Goal: Task Accomplishment & Management: Manage account settings

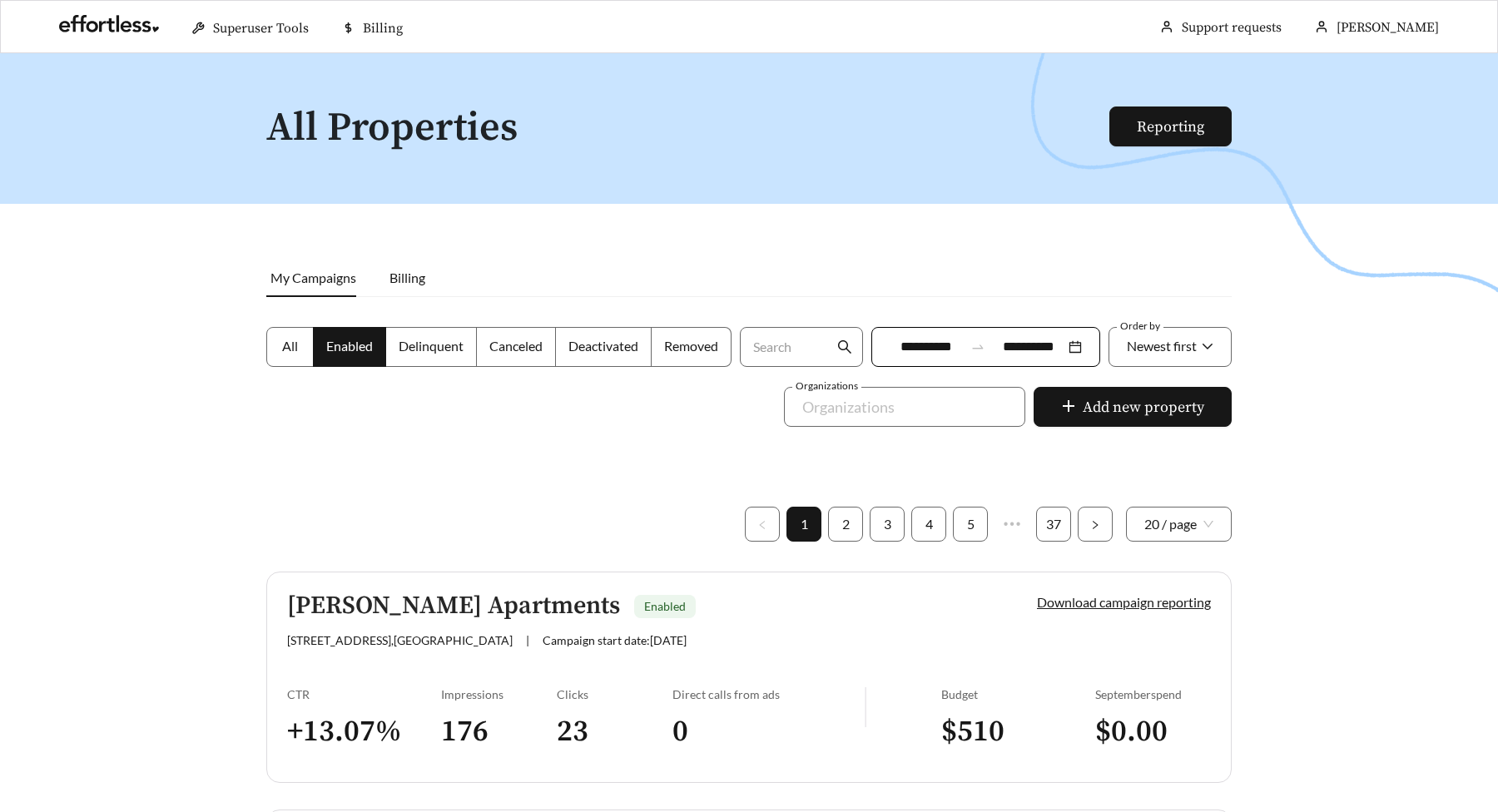
click at [421, 619] on h5 "Leigh Meadows Apartments" at bounding box center [453, 606] width 333 height 27
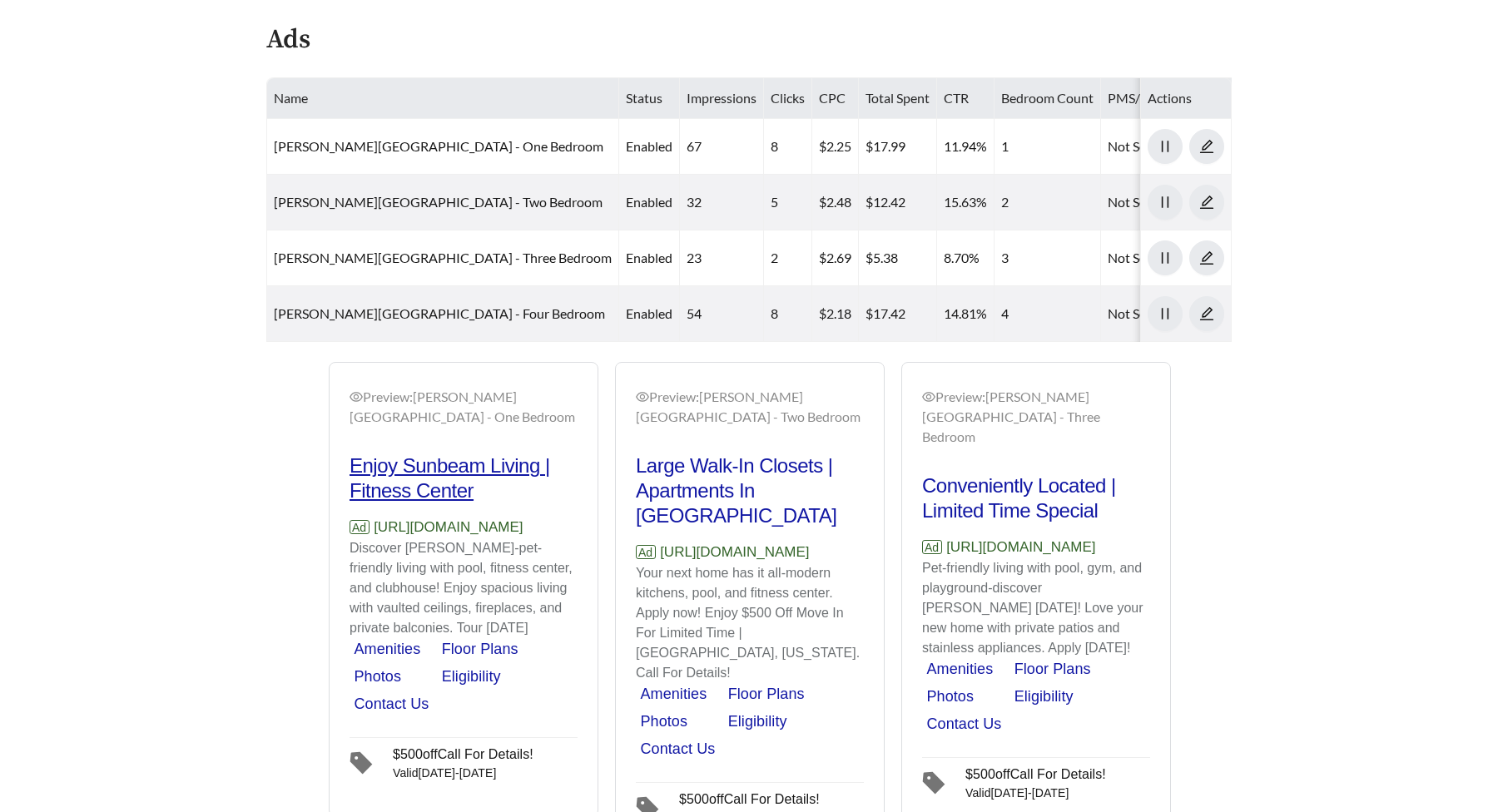
scroll to position [877, 0]
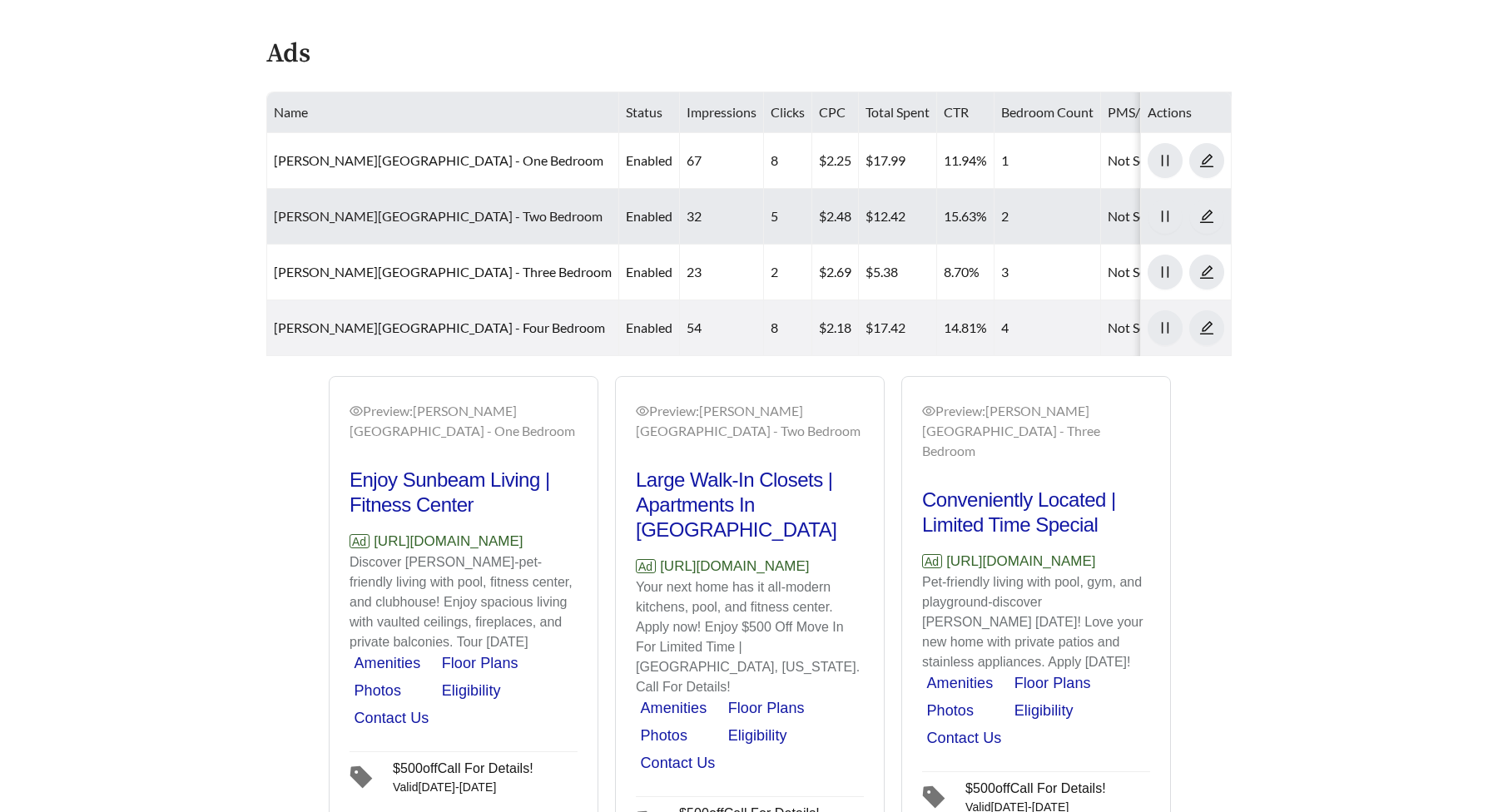
click at [394, 211] on link "Leigh Meadows Apartments - Two Bedroom" at bounding box center [438, 216] width 329 height 16
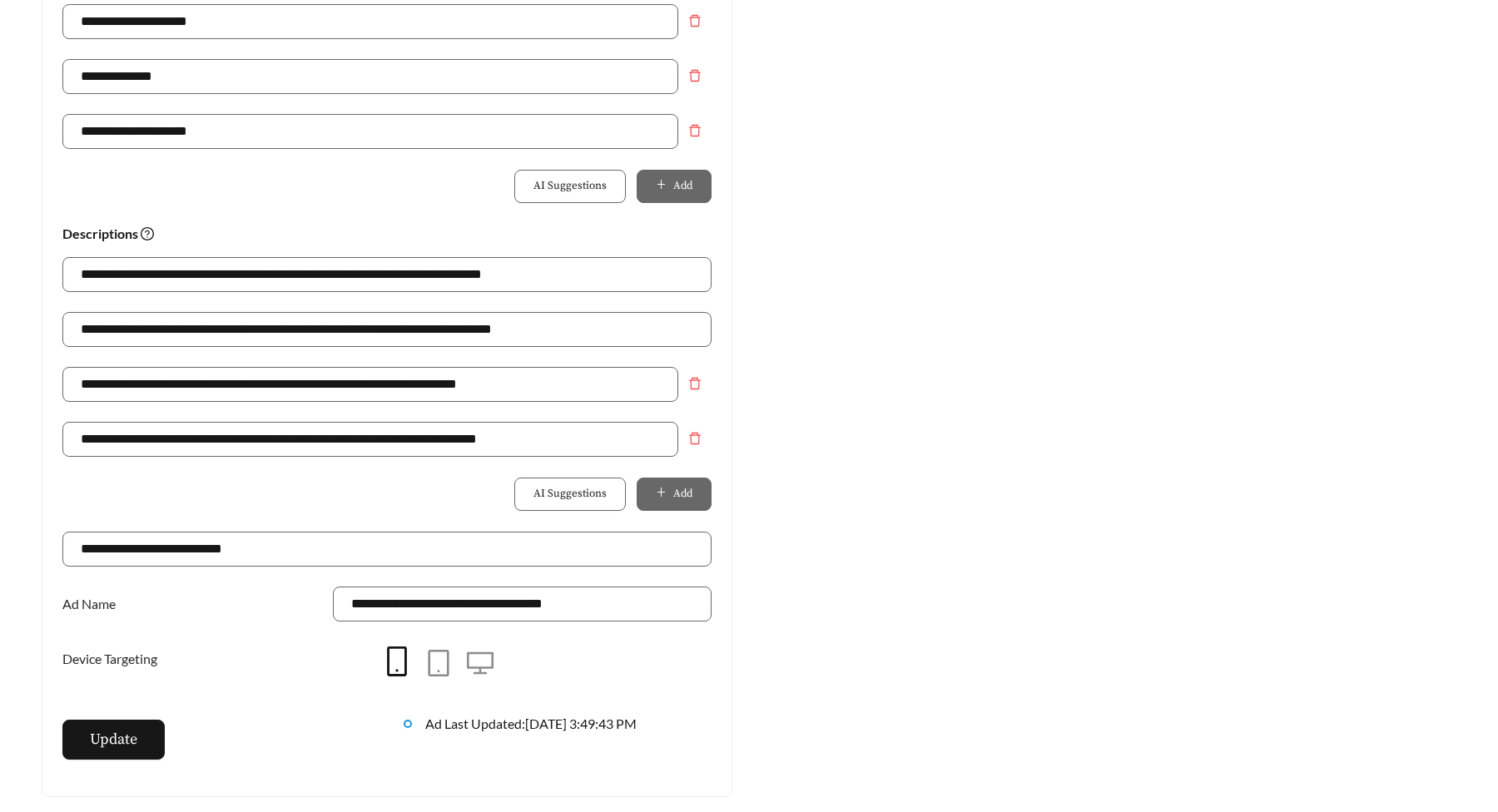
scroll to position [1229, 0]
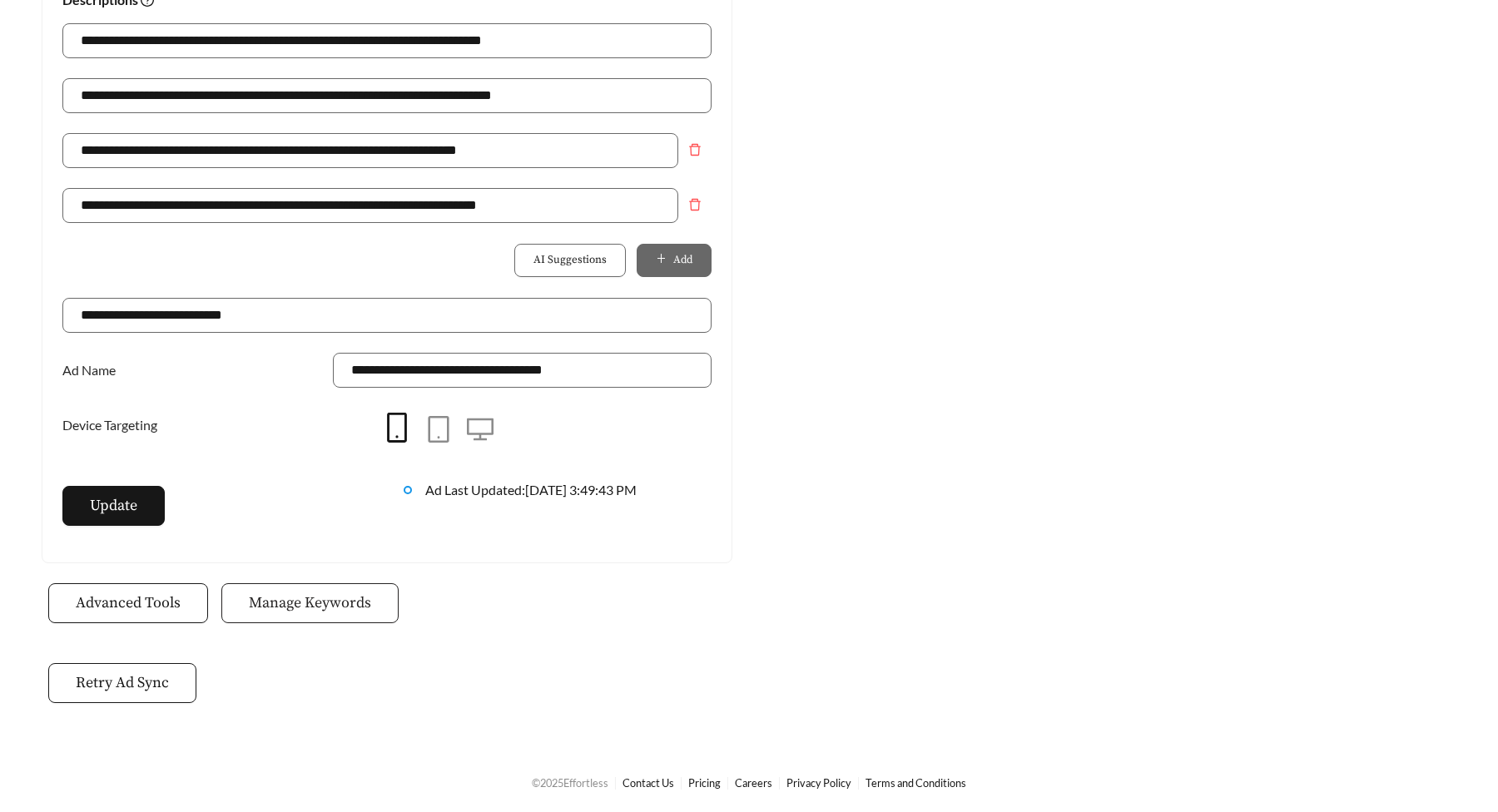
click at [371, 600] on button "Manage Keywords" at bounding box center [310, 603] width 177 height 40
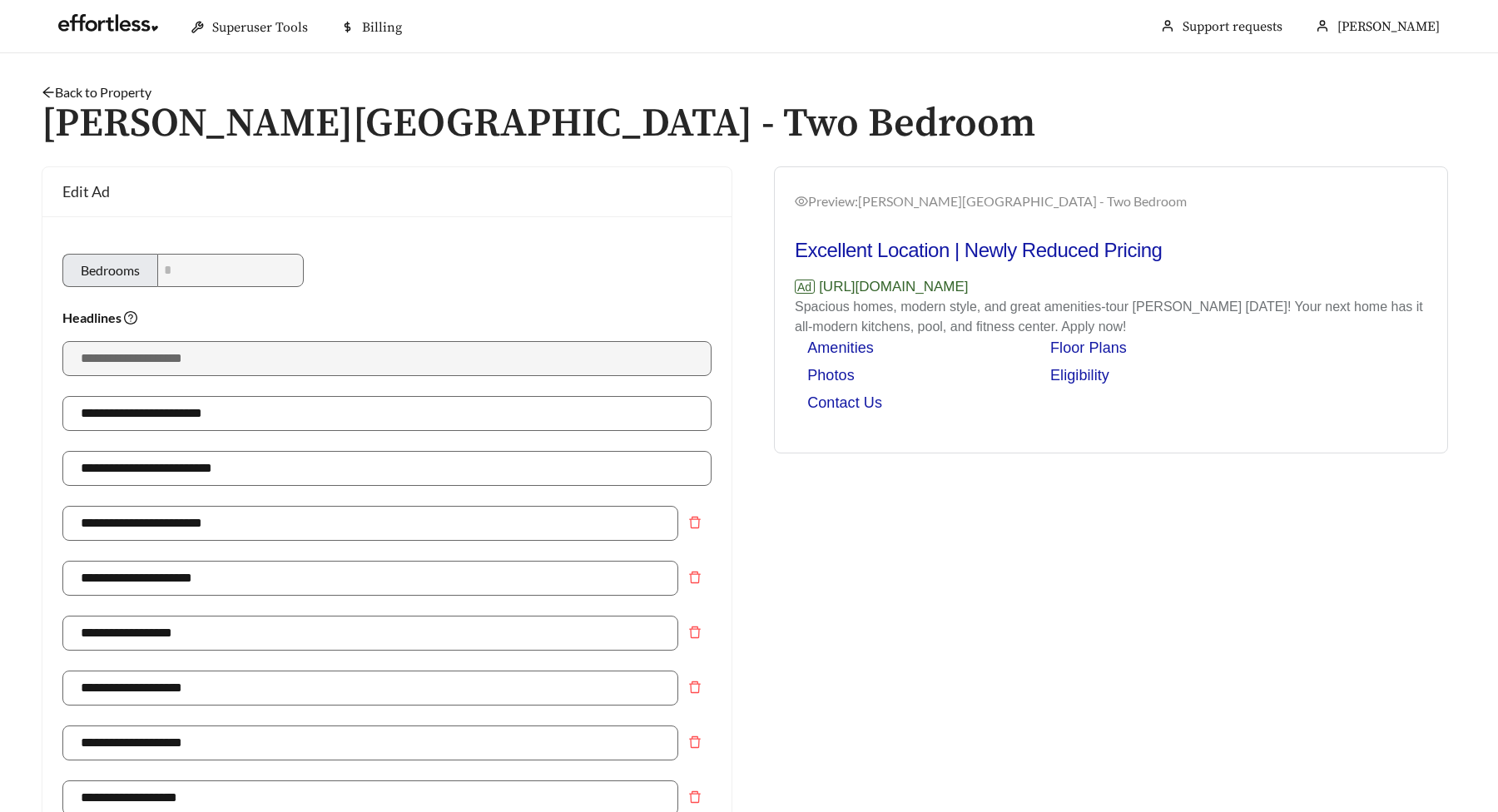
scroll to position [1229, 0]
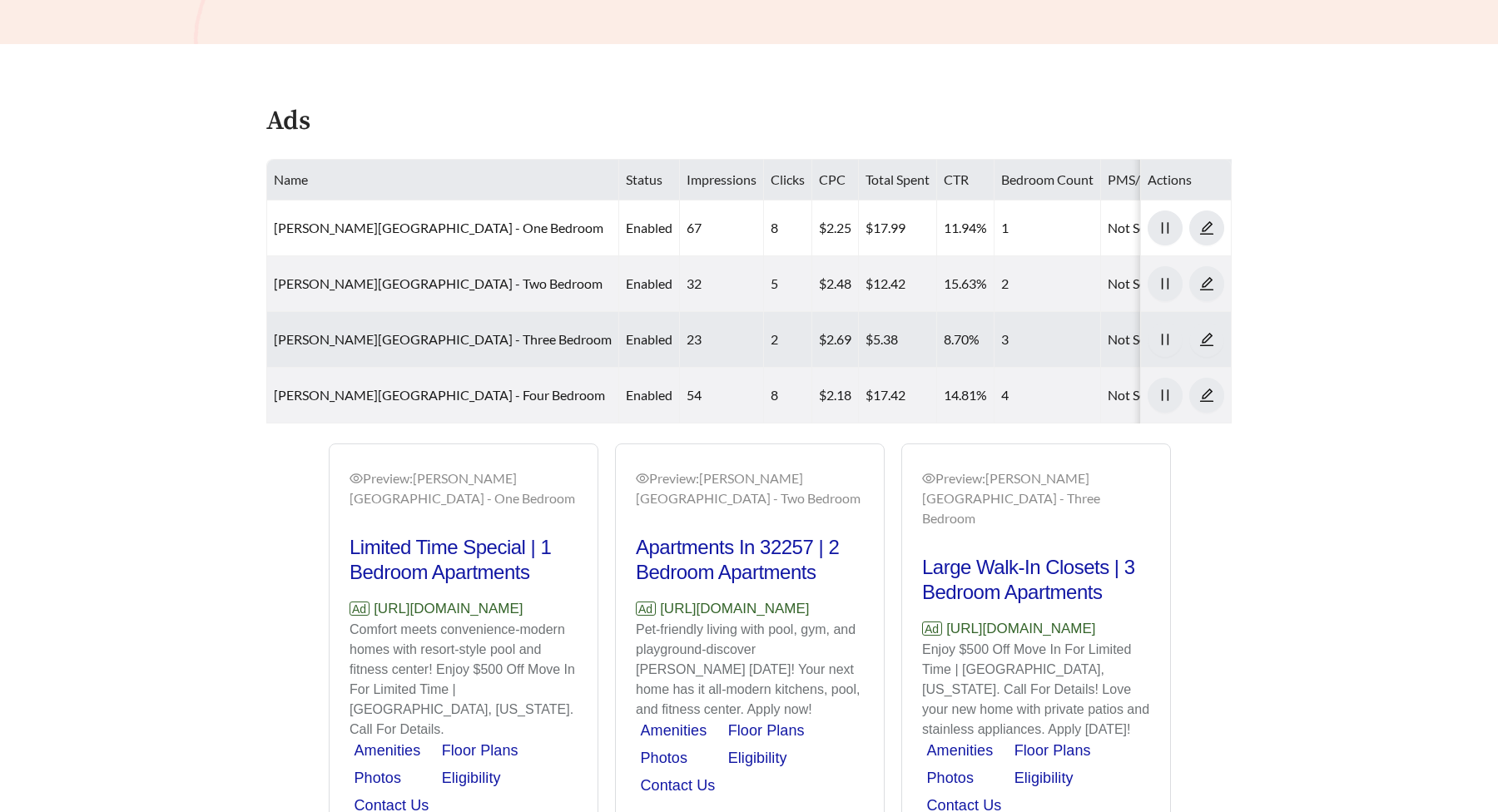
scroll to position [806, 0]
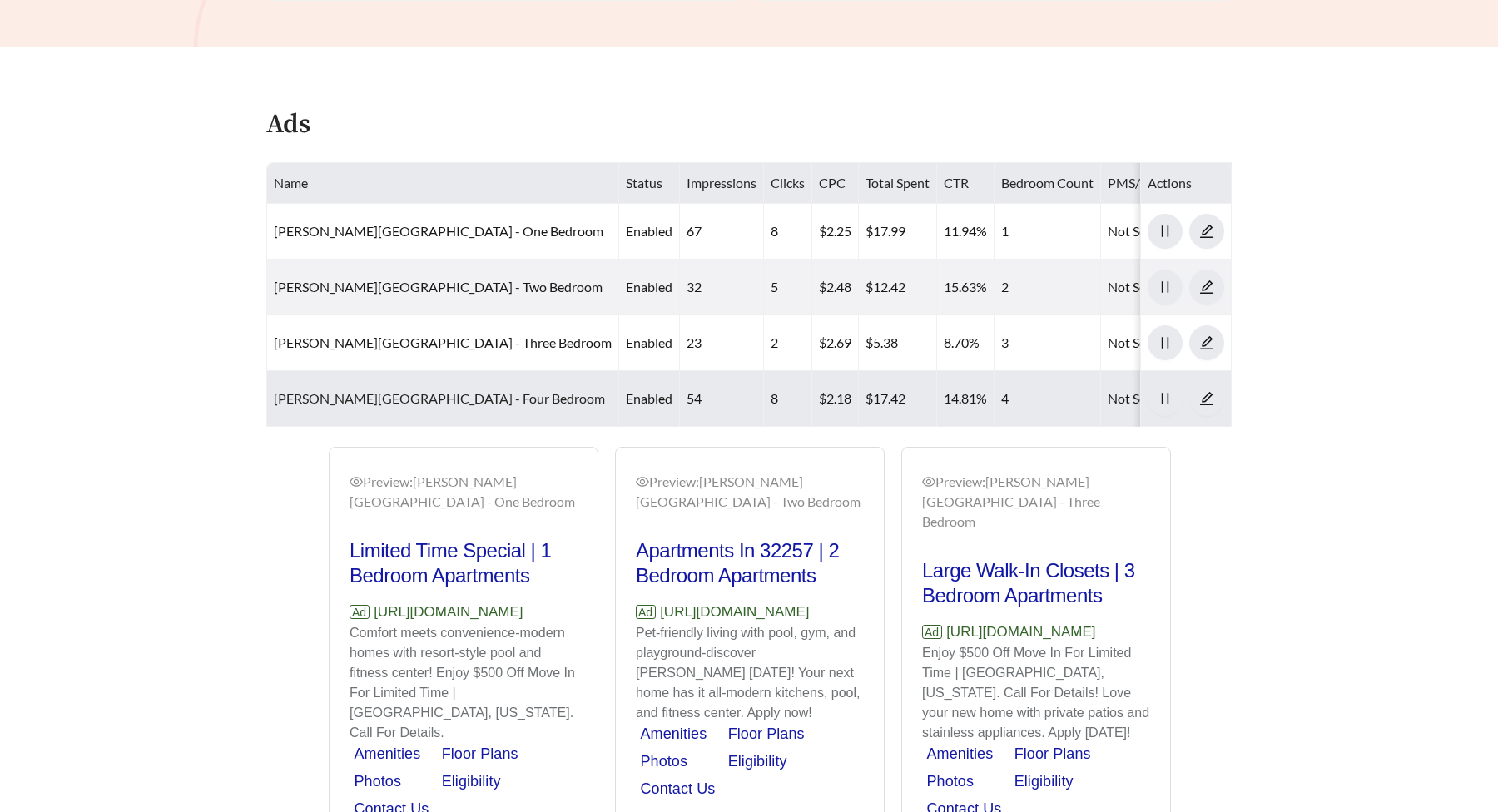
click at [339, 400] on link "Leigh Meadows Apartments - Four Bedroom" at bounding box center [440, 398] width 332 height 16
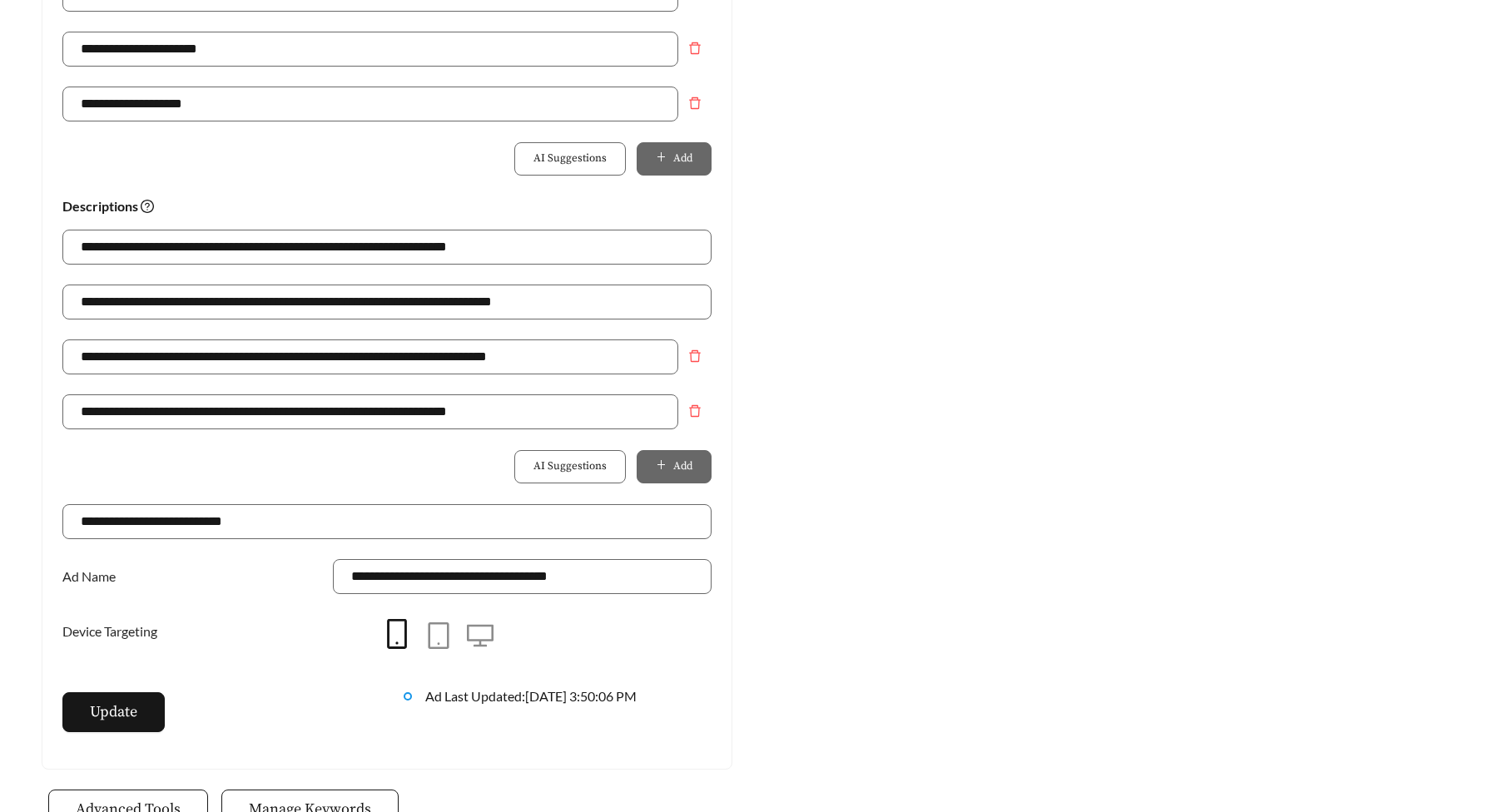
scroll to position [1229, 0]
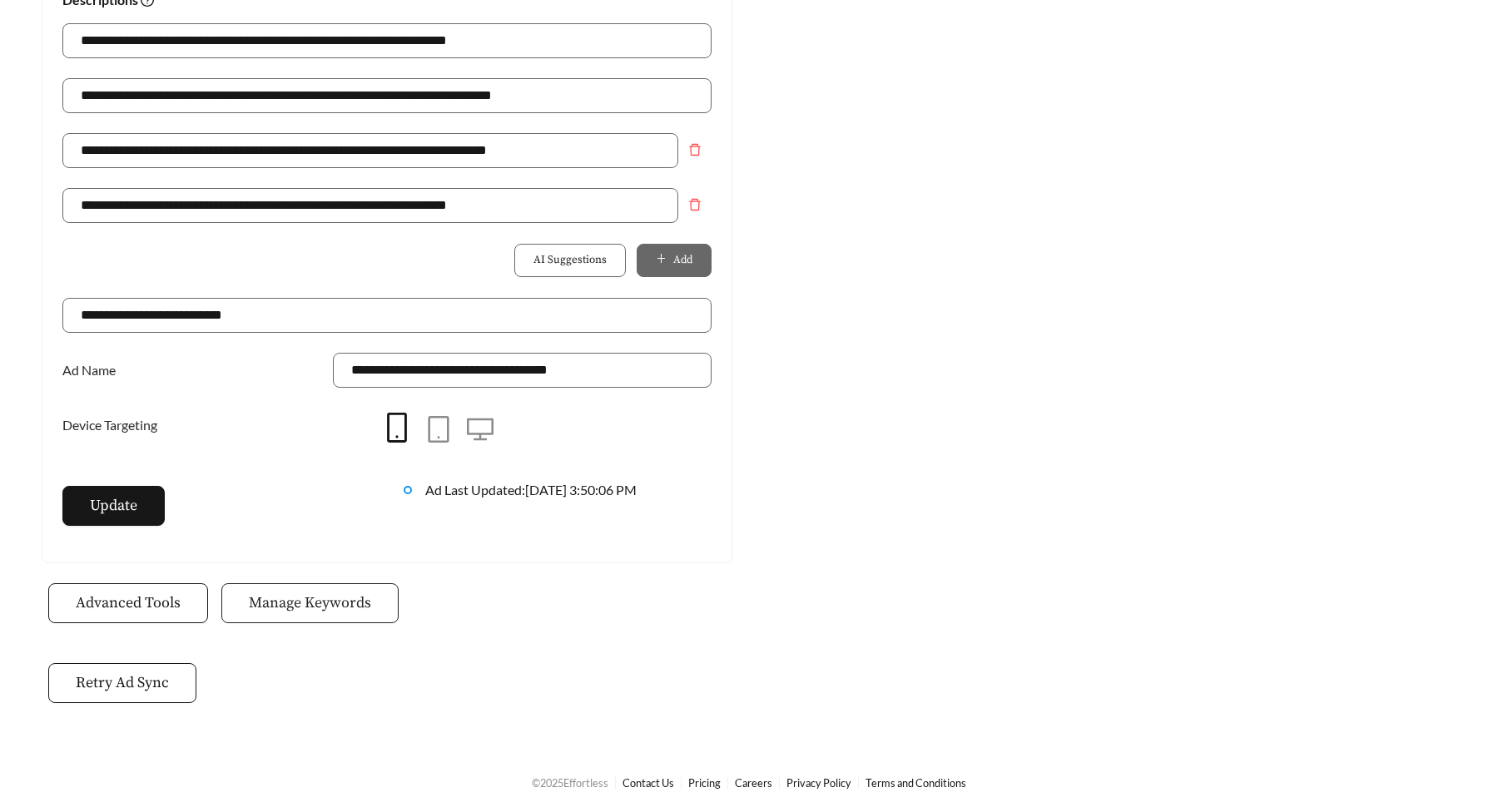
click at [351, 588] on button "Manage Keywords" at bounding box center [310, 603] width 177 height 40
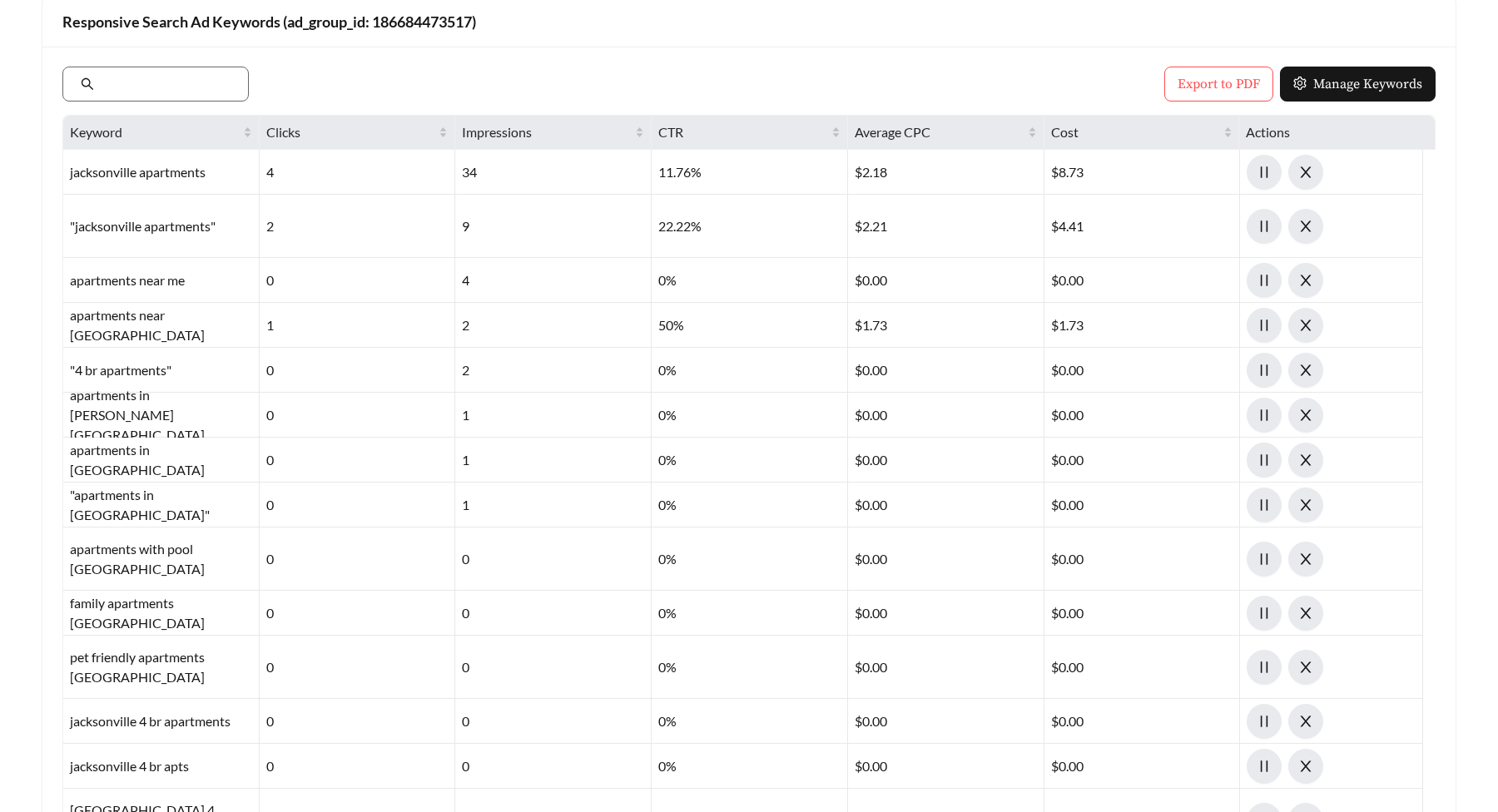
scroll to position [227, 0]
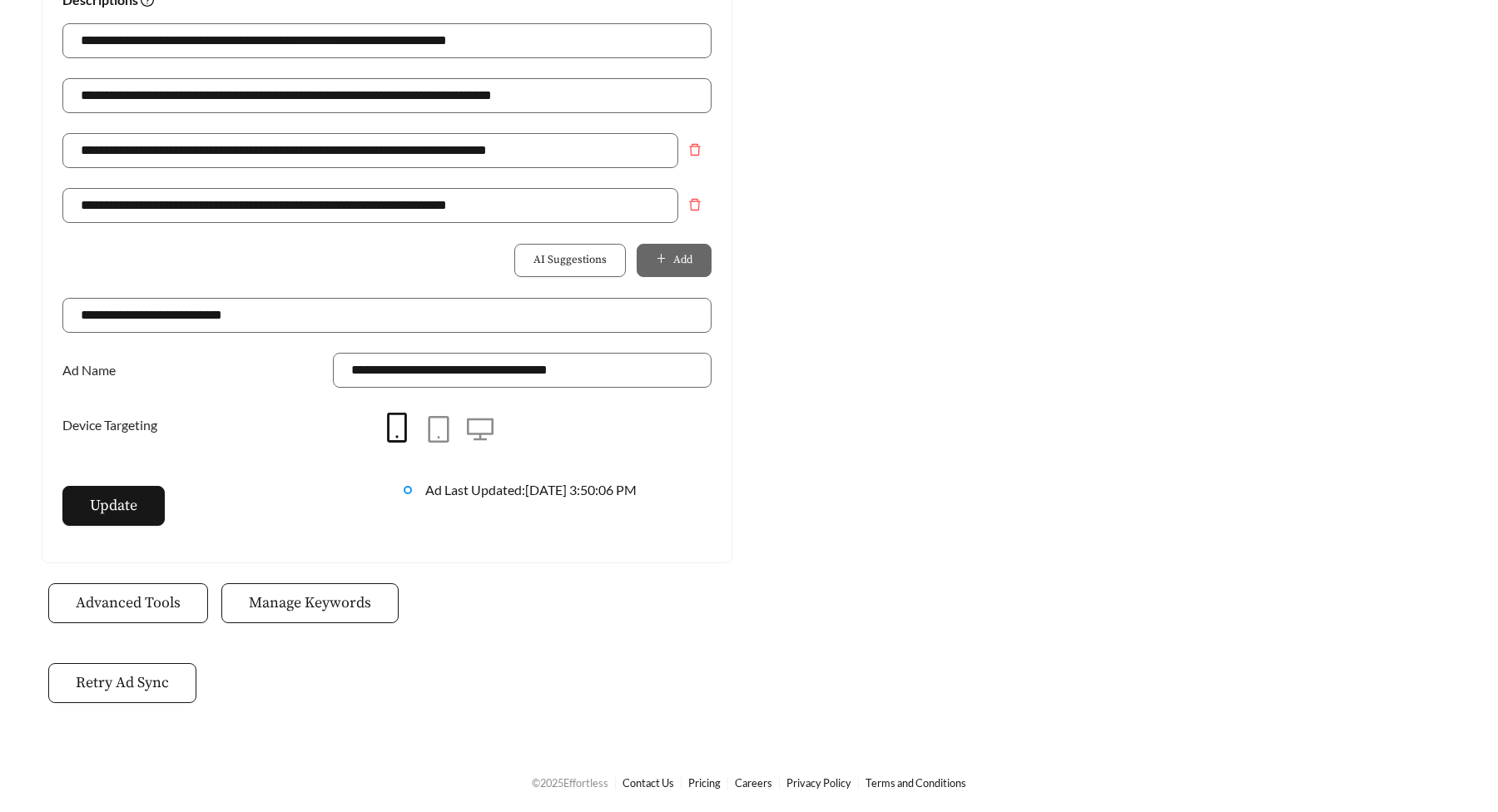
scroll to position [806, 0]
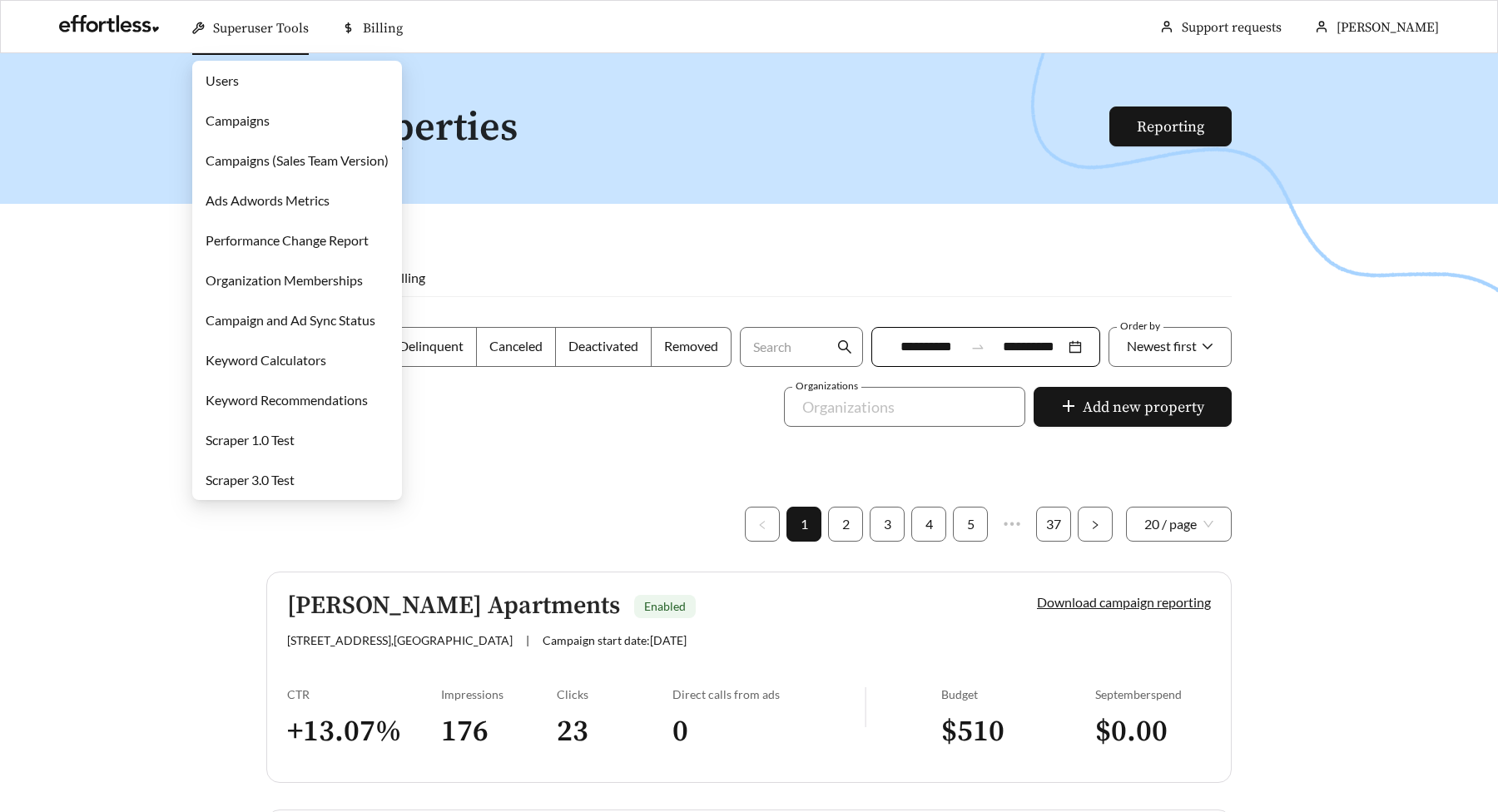
click at [240, 124] on link "Campaigns" at bounding box center [237, 120] width 64 height 16
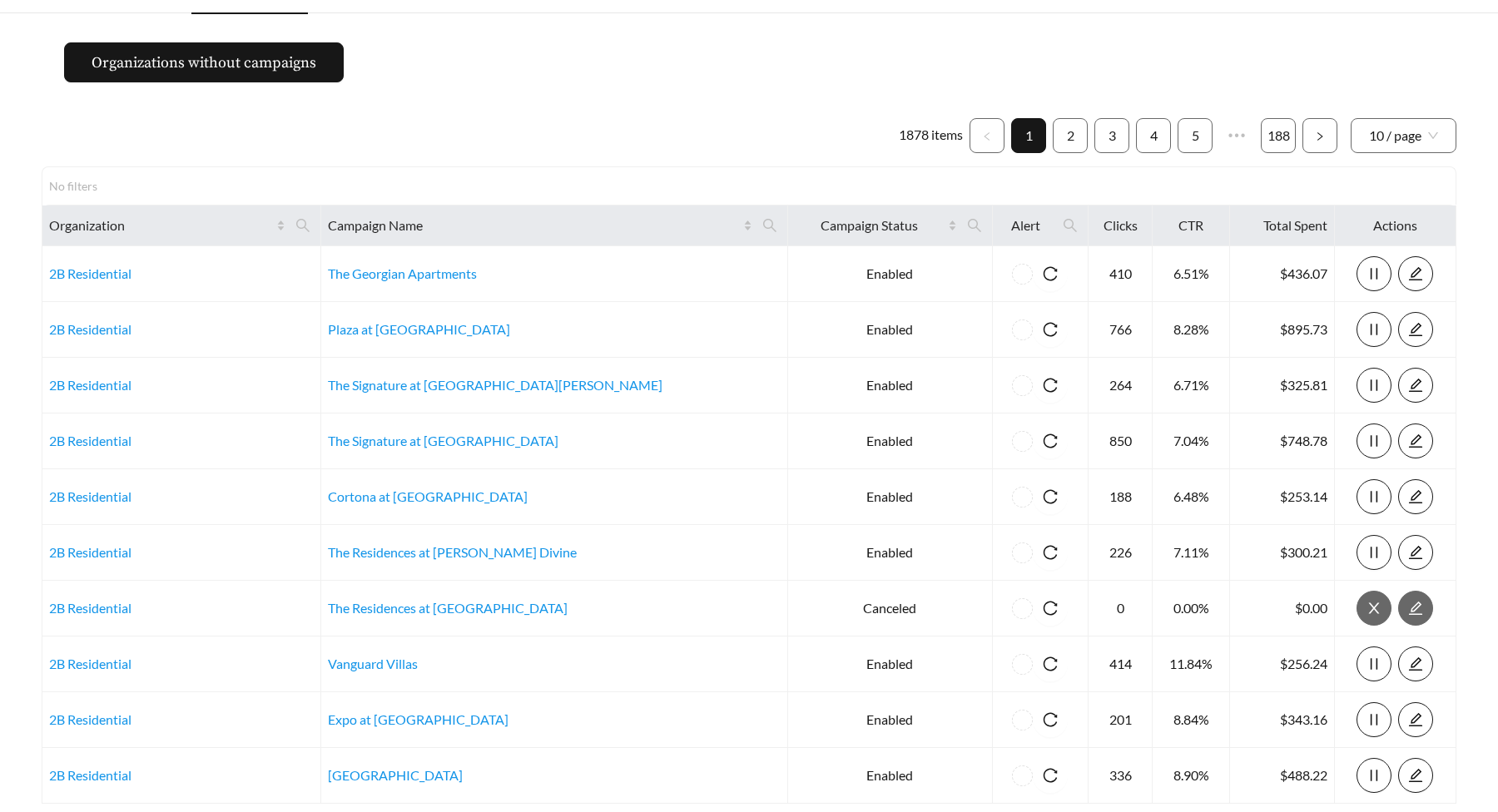
scroll to position [69, 0]
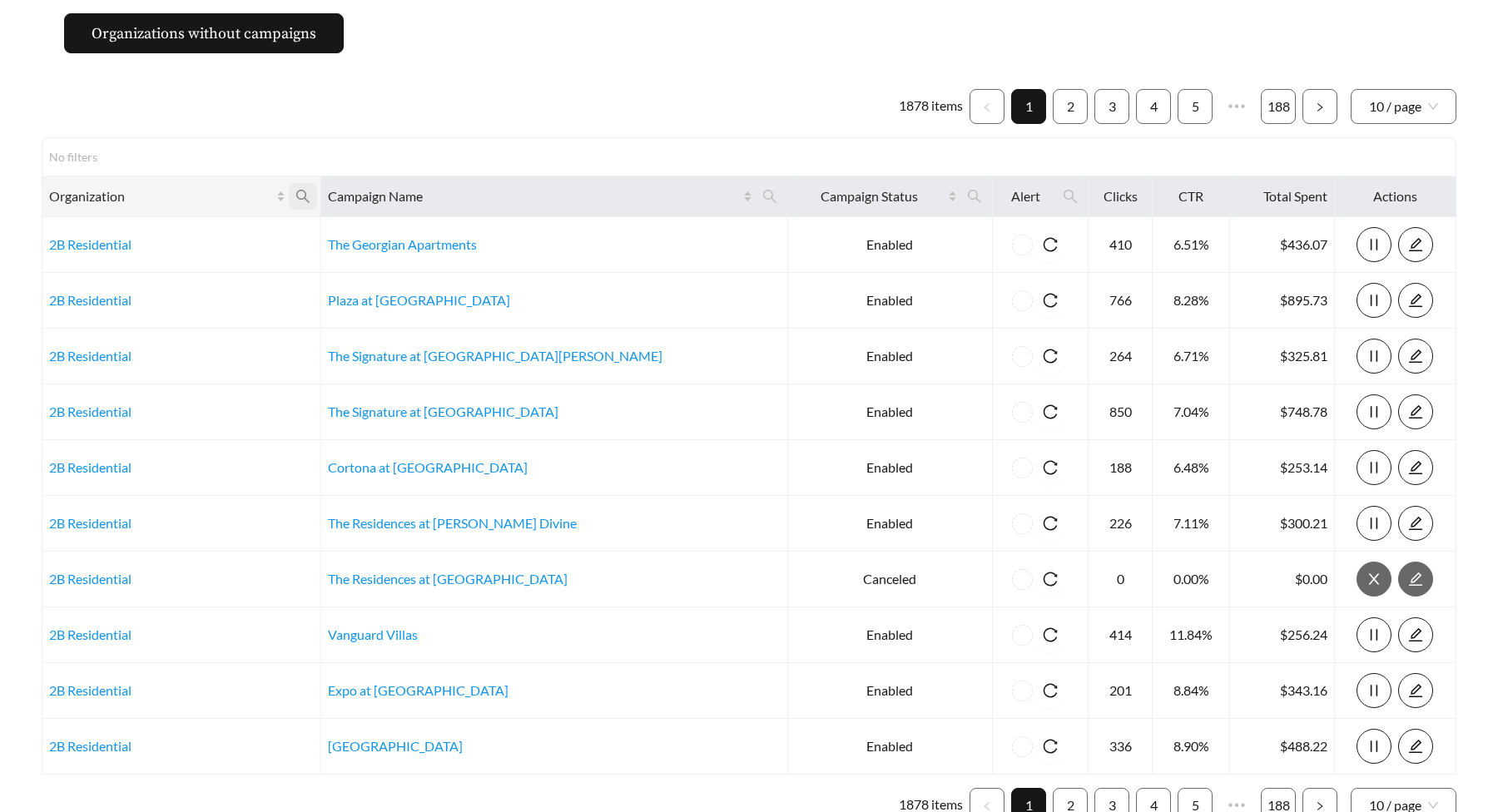
click at [310, 196] on icon "search" at bounding box center [302, 196] width 13 height 13
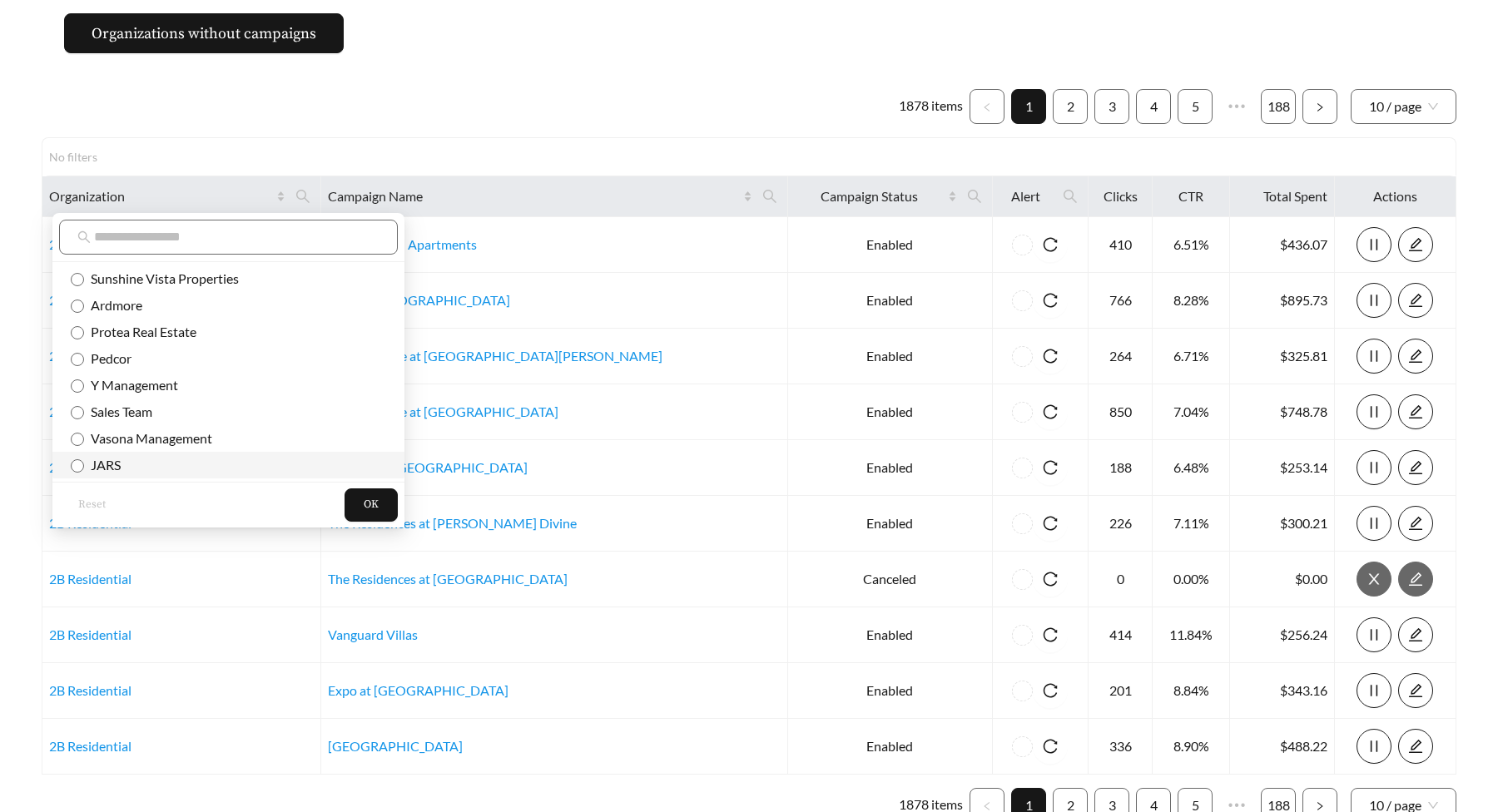
click at [110, 464] on span "JARS" at bounding box center [102, 464] width 37 height 16
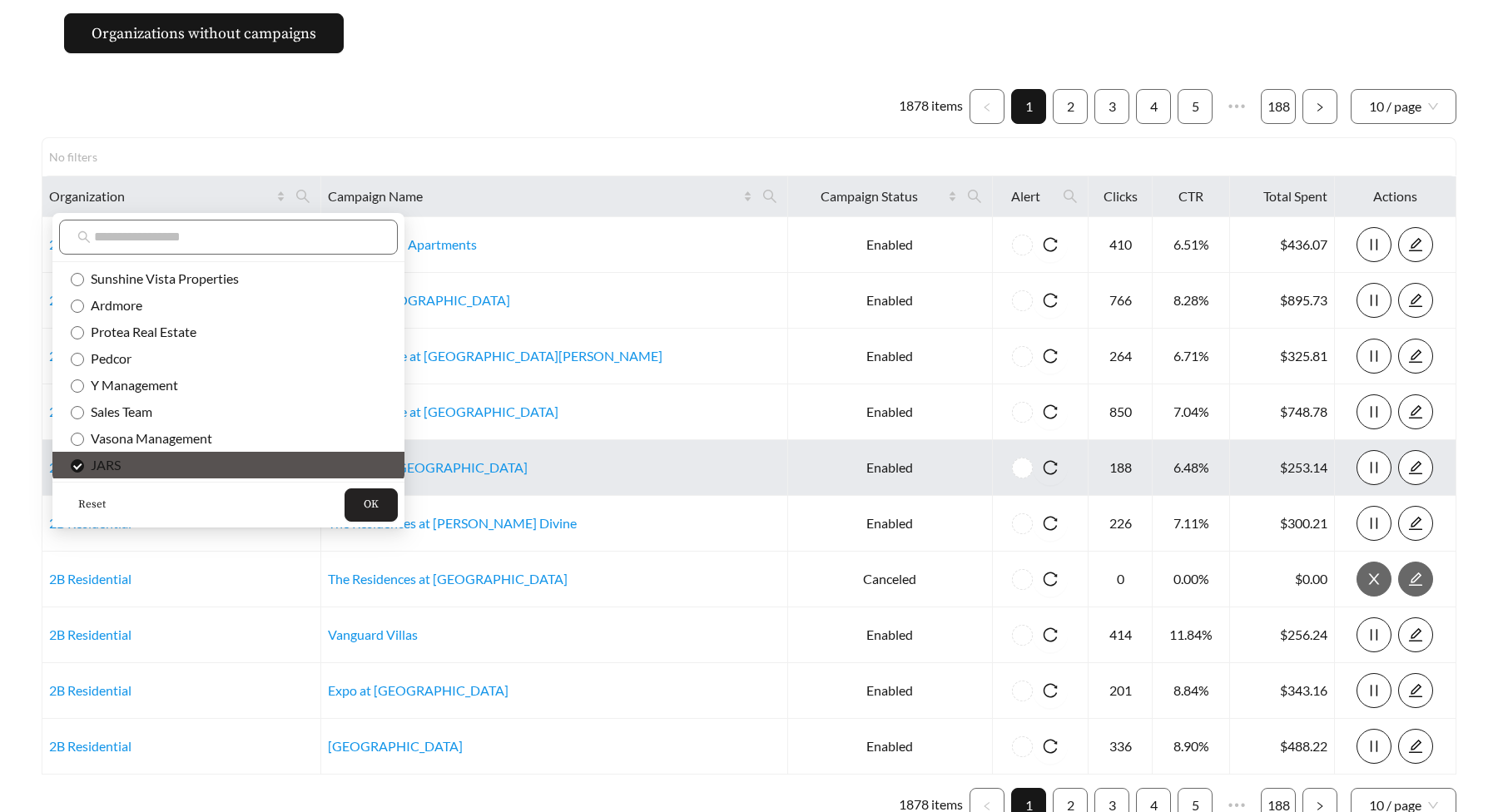
click at [345, 503] on button "OK" at bounding box center [371, 504] width 54 height 33
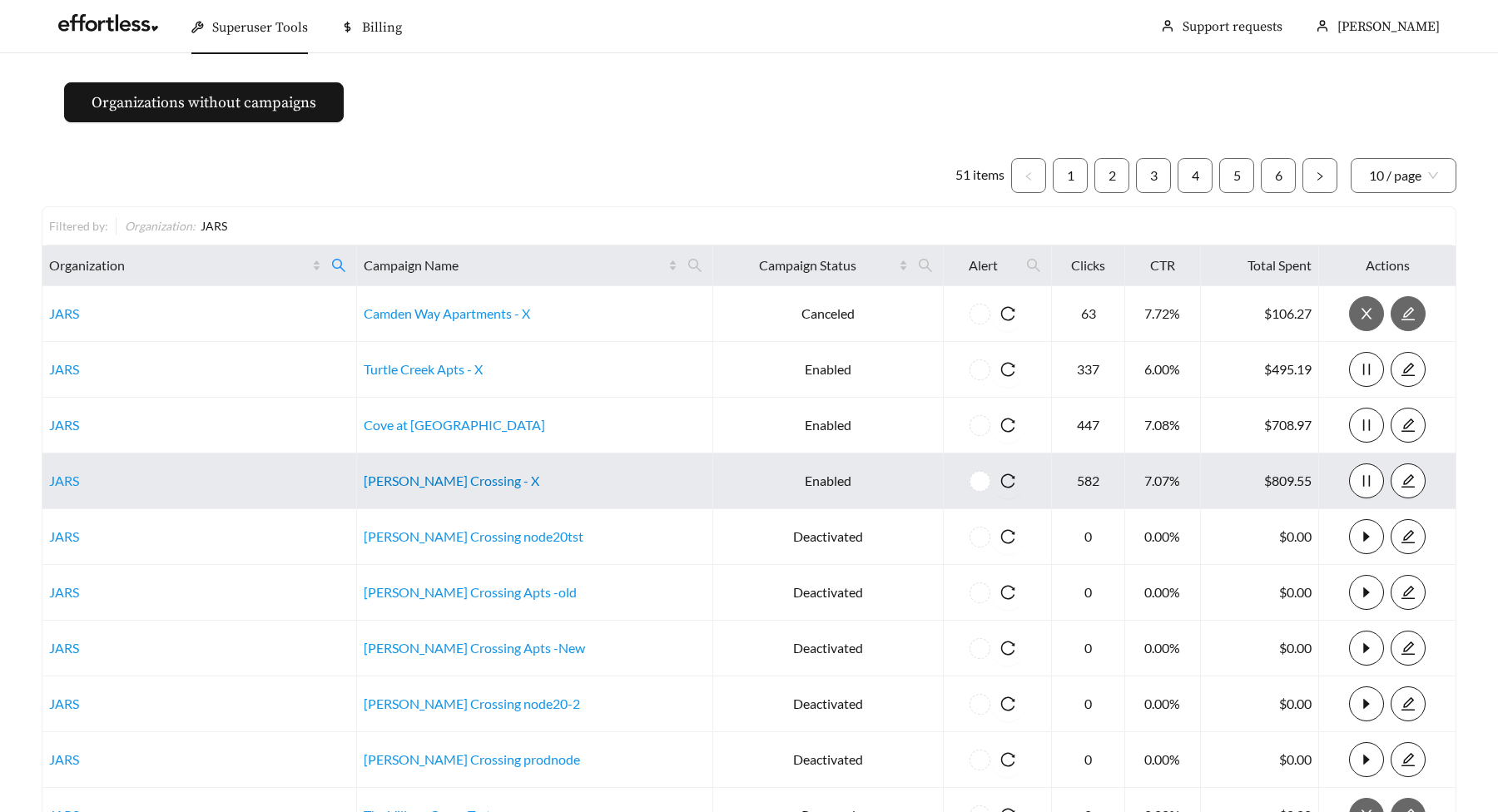
click at [467, 481] on link "[PERSON_NAME] Crossing - X" at bounding box center [451, 480] width 175 height 16
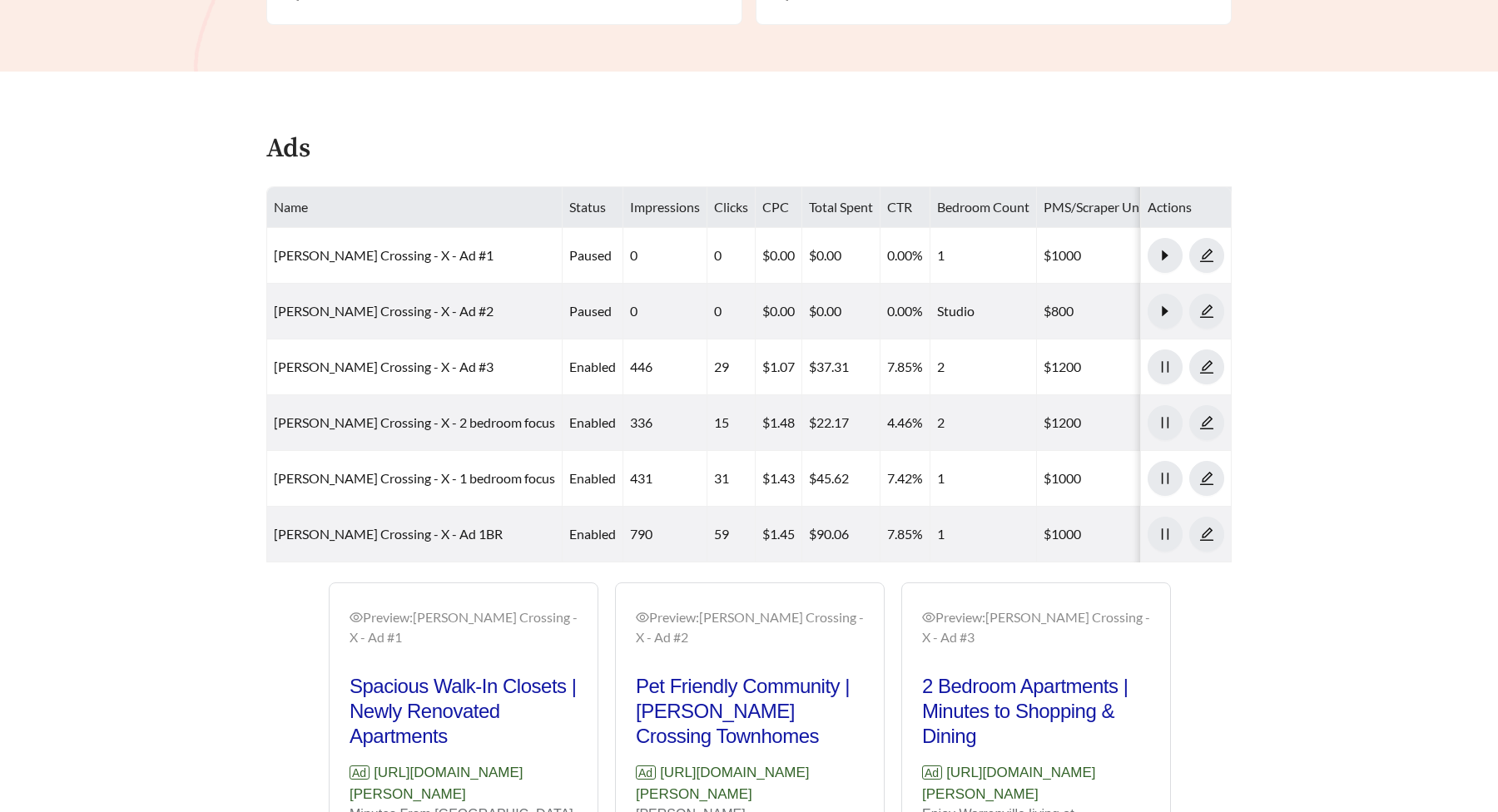
scroll to position [1009, 0]
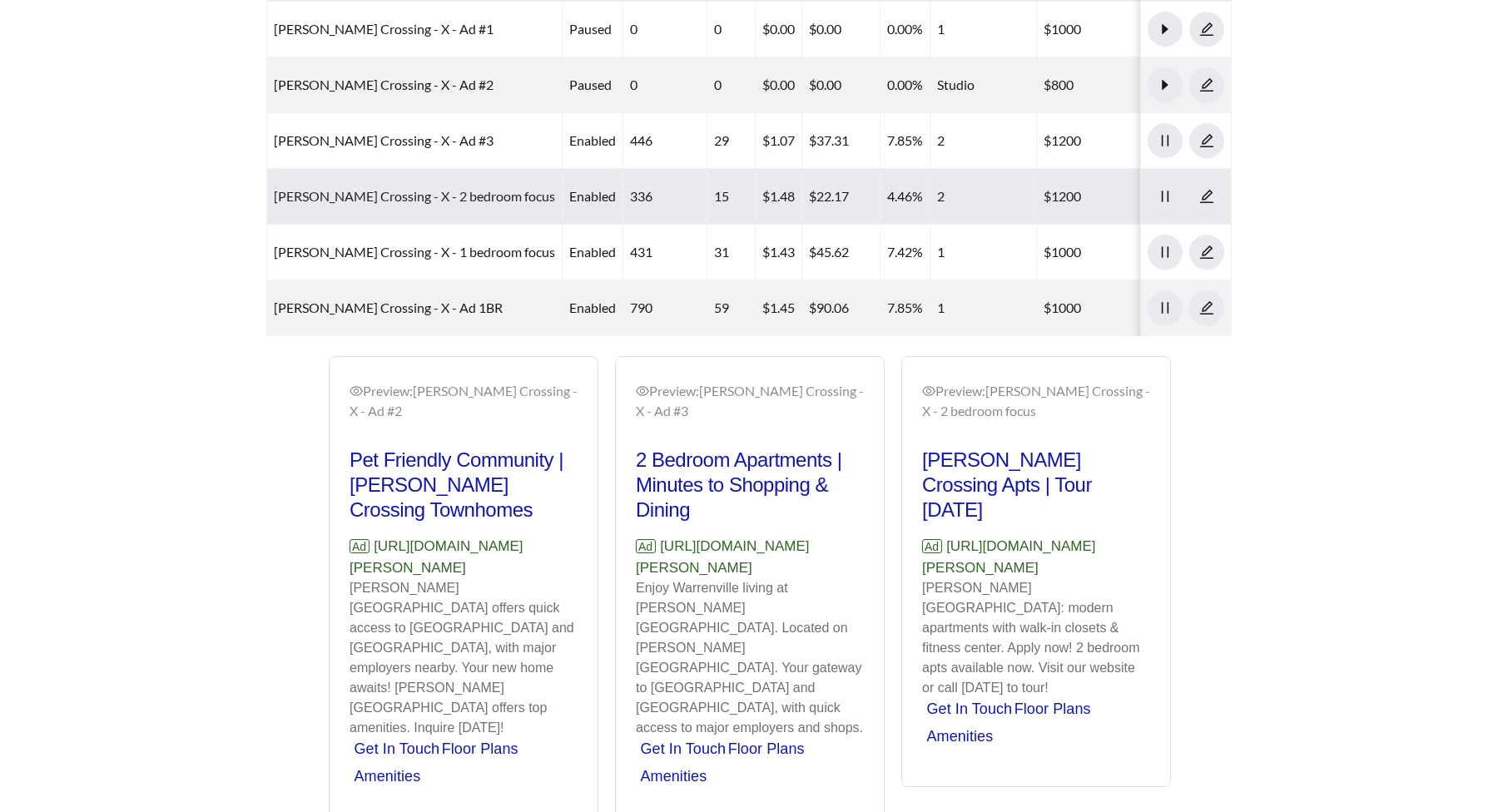
click at [392, 188] on link "[PERSON_NAME] Crossing - X - 2 bedroom focus" at bounding box center [415, 196] width 282 height 16
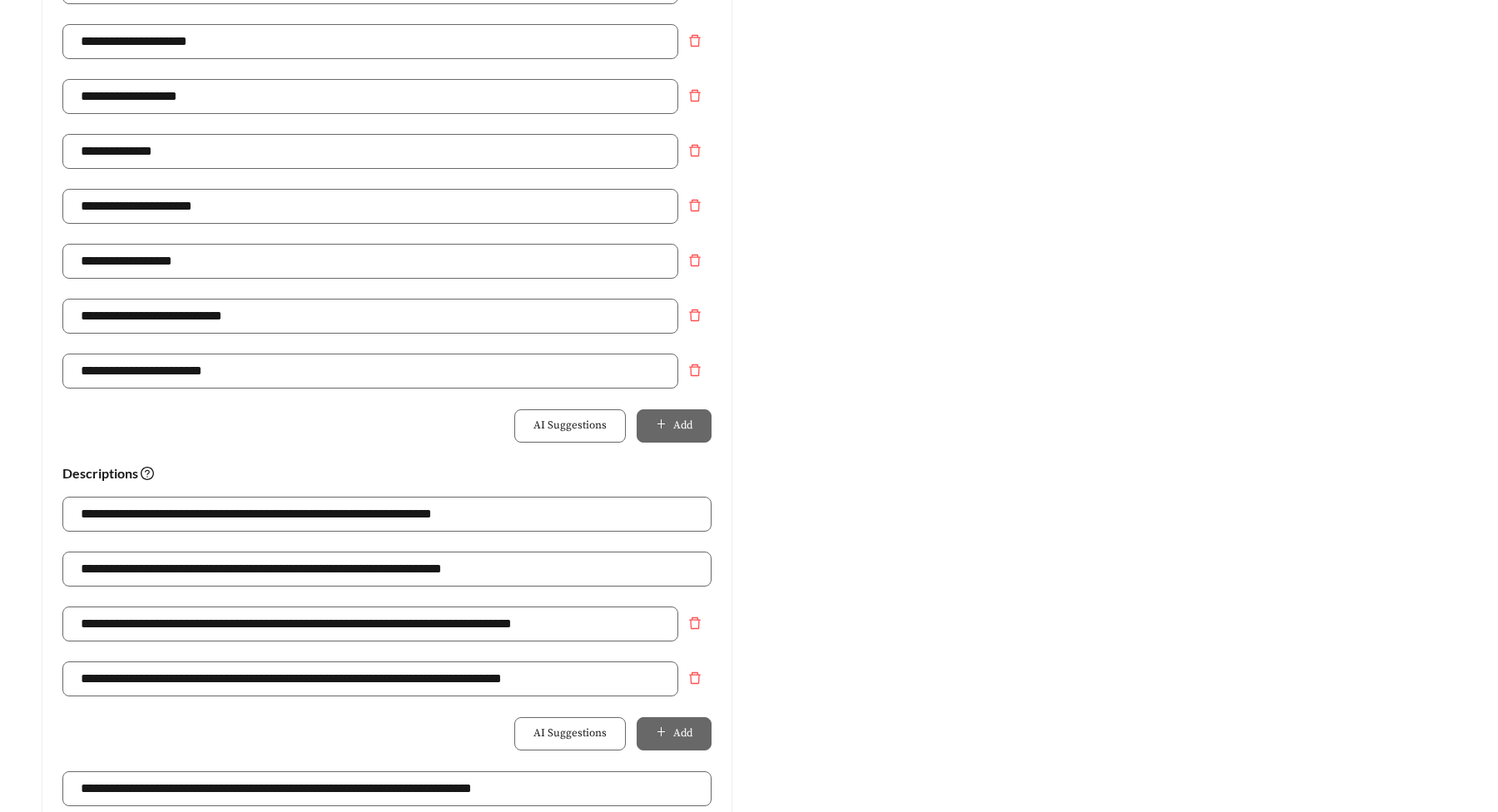
scroll to position [1229, 0]
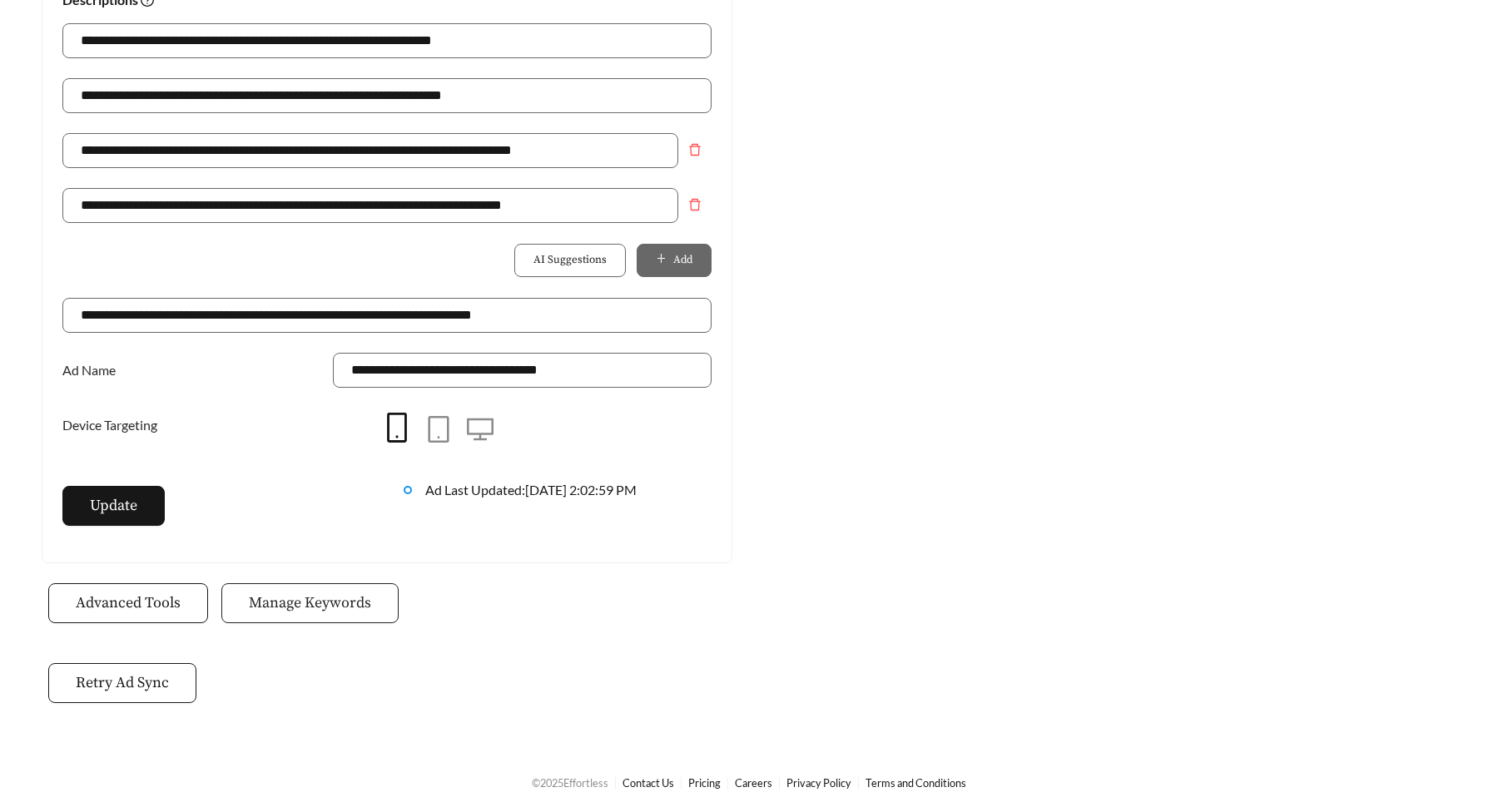
click at [325, 594] on span "Manage Keywords" at bounding box center [310, 603] width 122 height 23
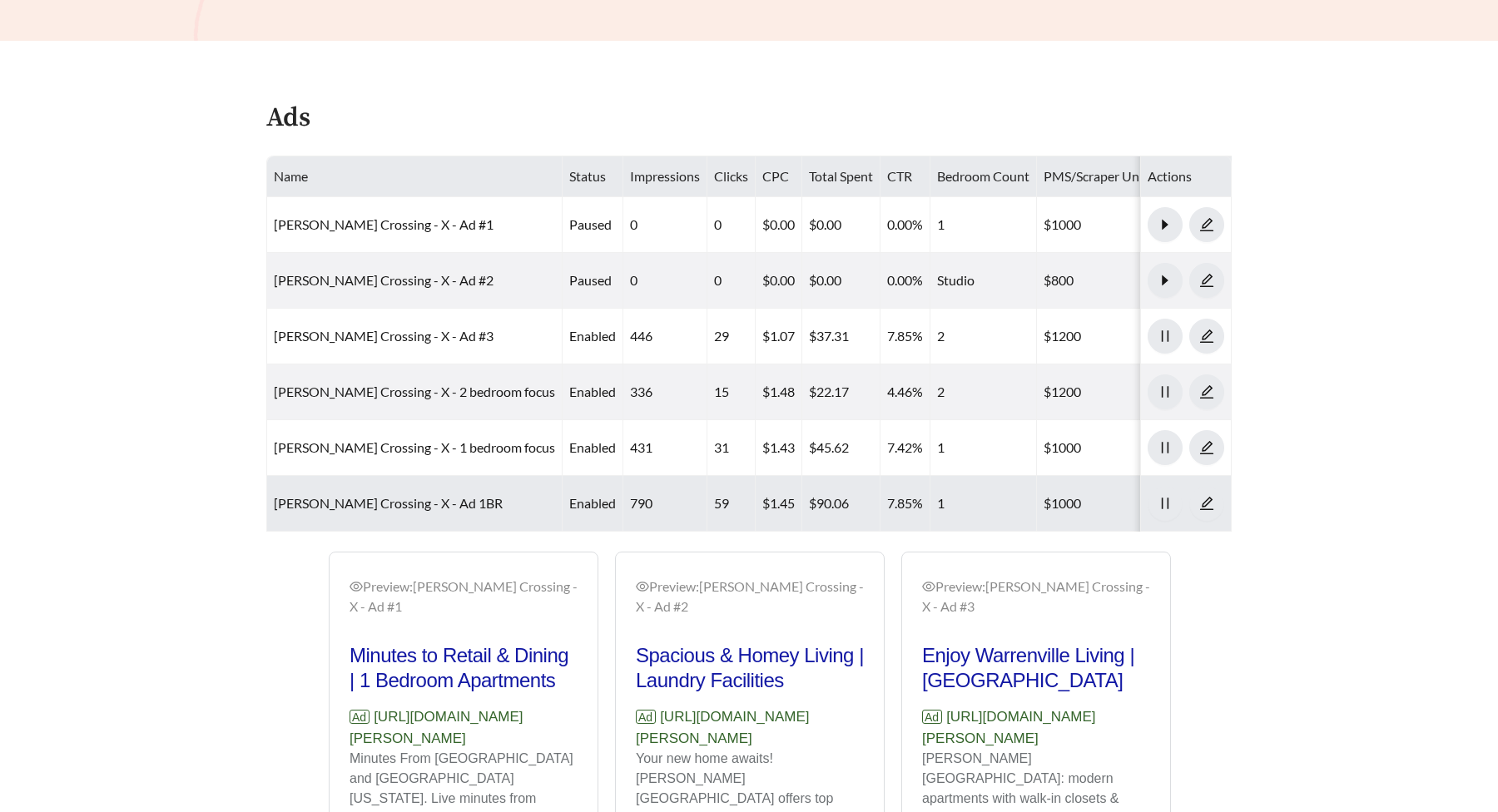
scroll to position [796, 0]
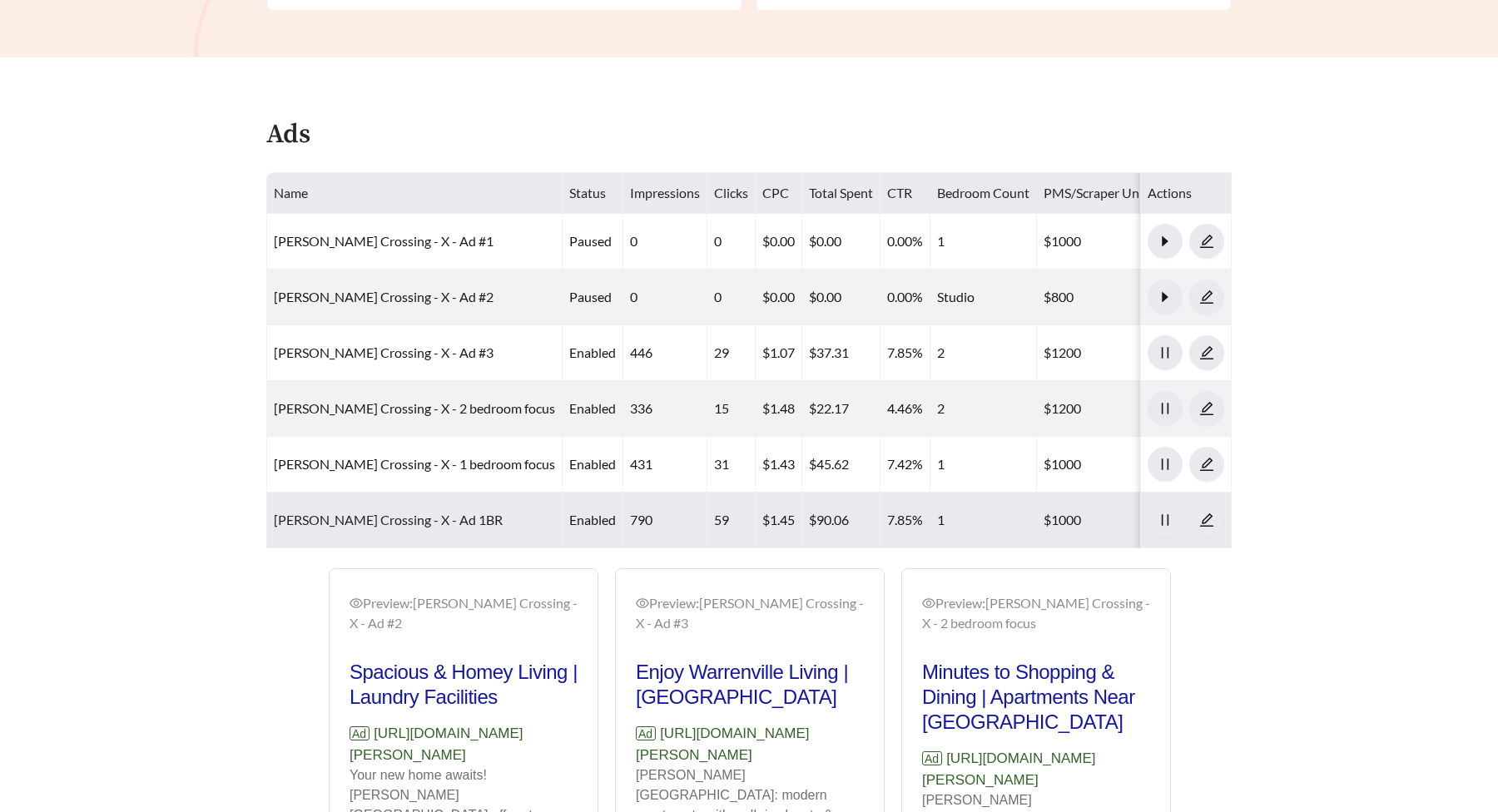
click at [371, 512] on link "[PERSON_NAME] Crossing - X - Ad 1BR" at bounding box center [388, 519] width 229 height 16
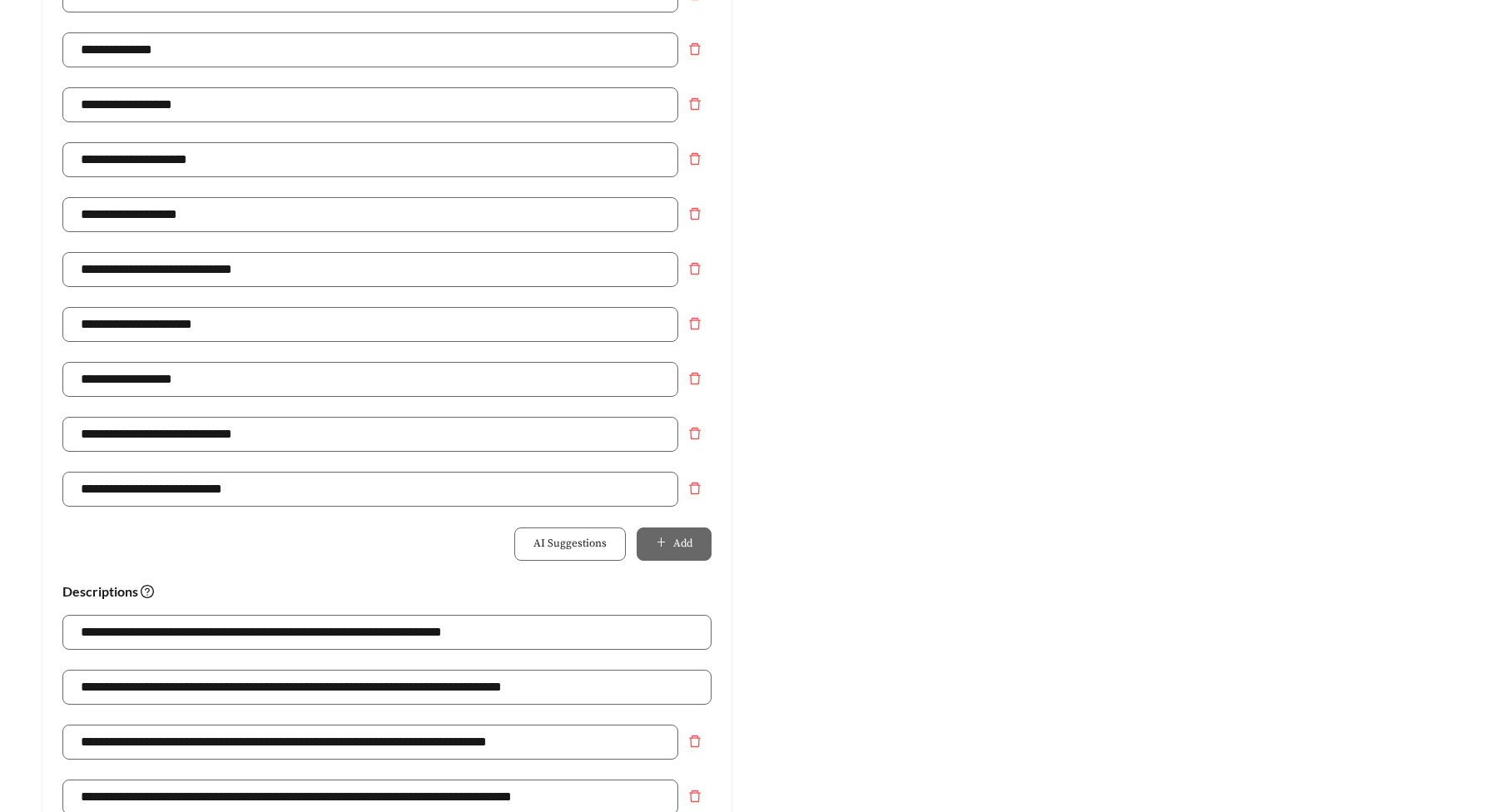
scroll to position [1229, 0]
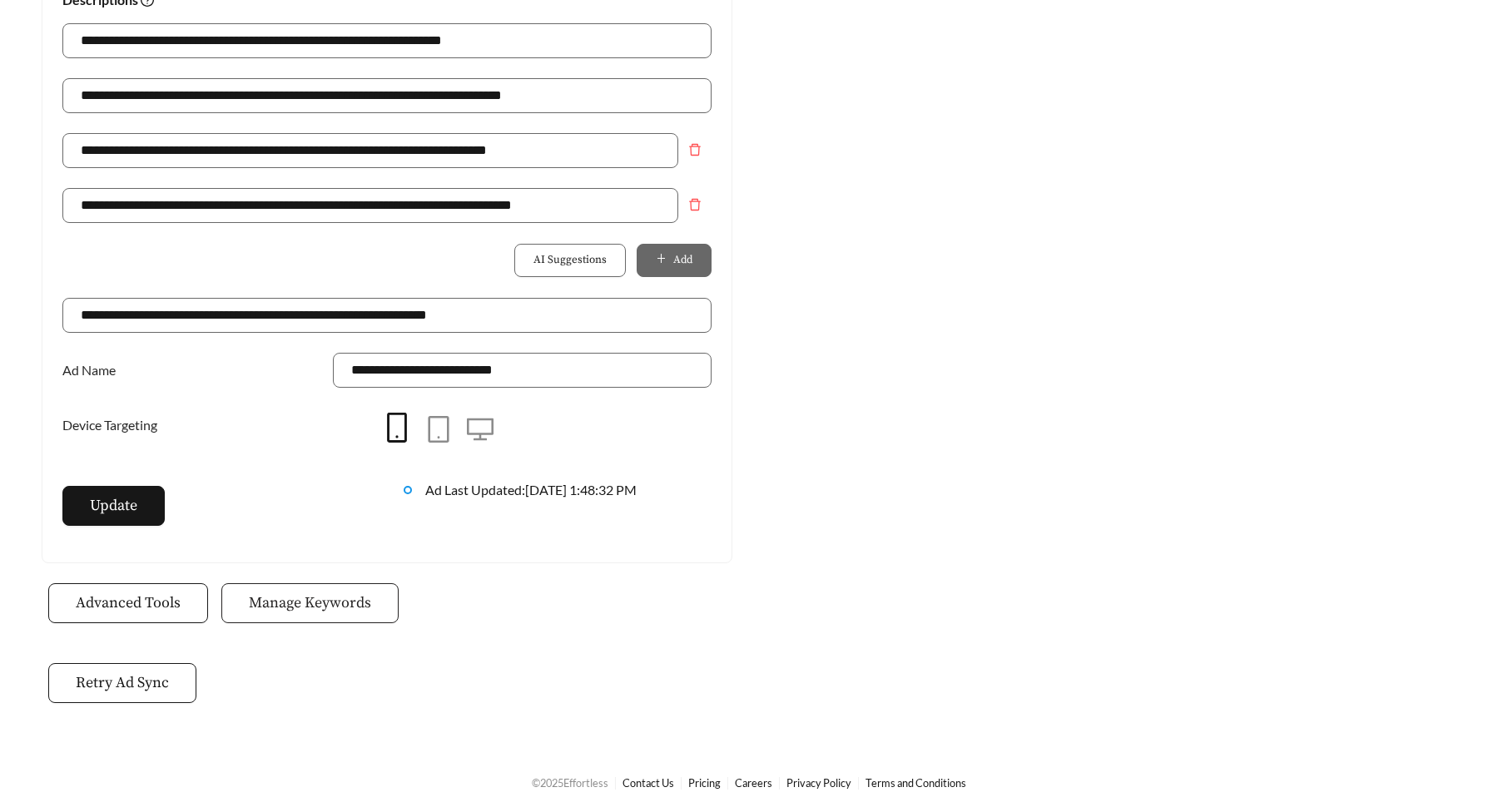
click at [286, 613] on span "Manage Keywords" at bounding box center [310, 603] width 122 height 23
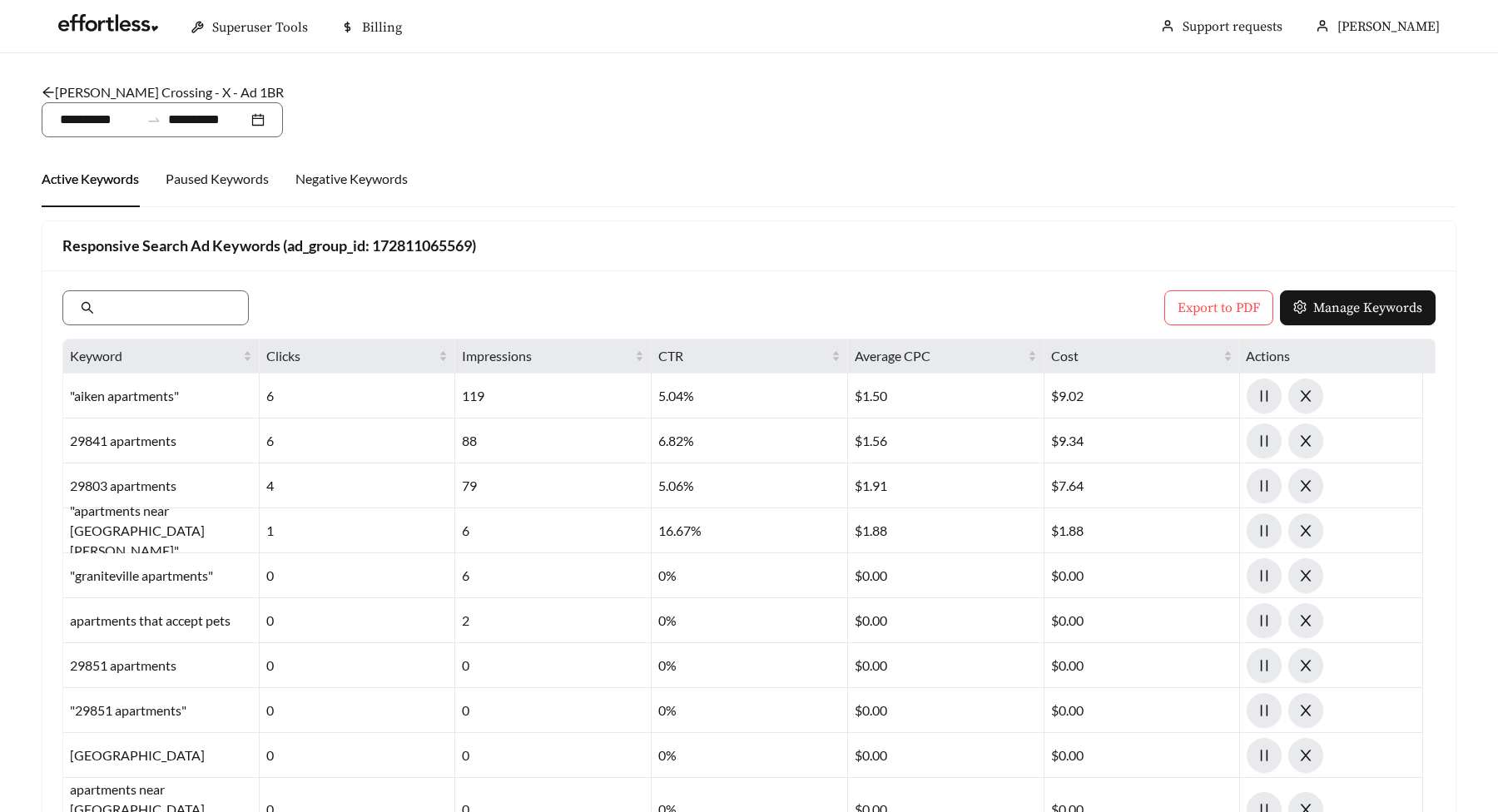
click at [3, 352] on main "**********" at bounding box center [749, 649] width 1498 height 1192
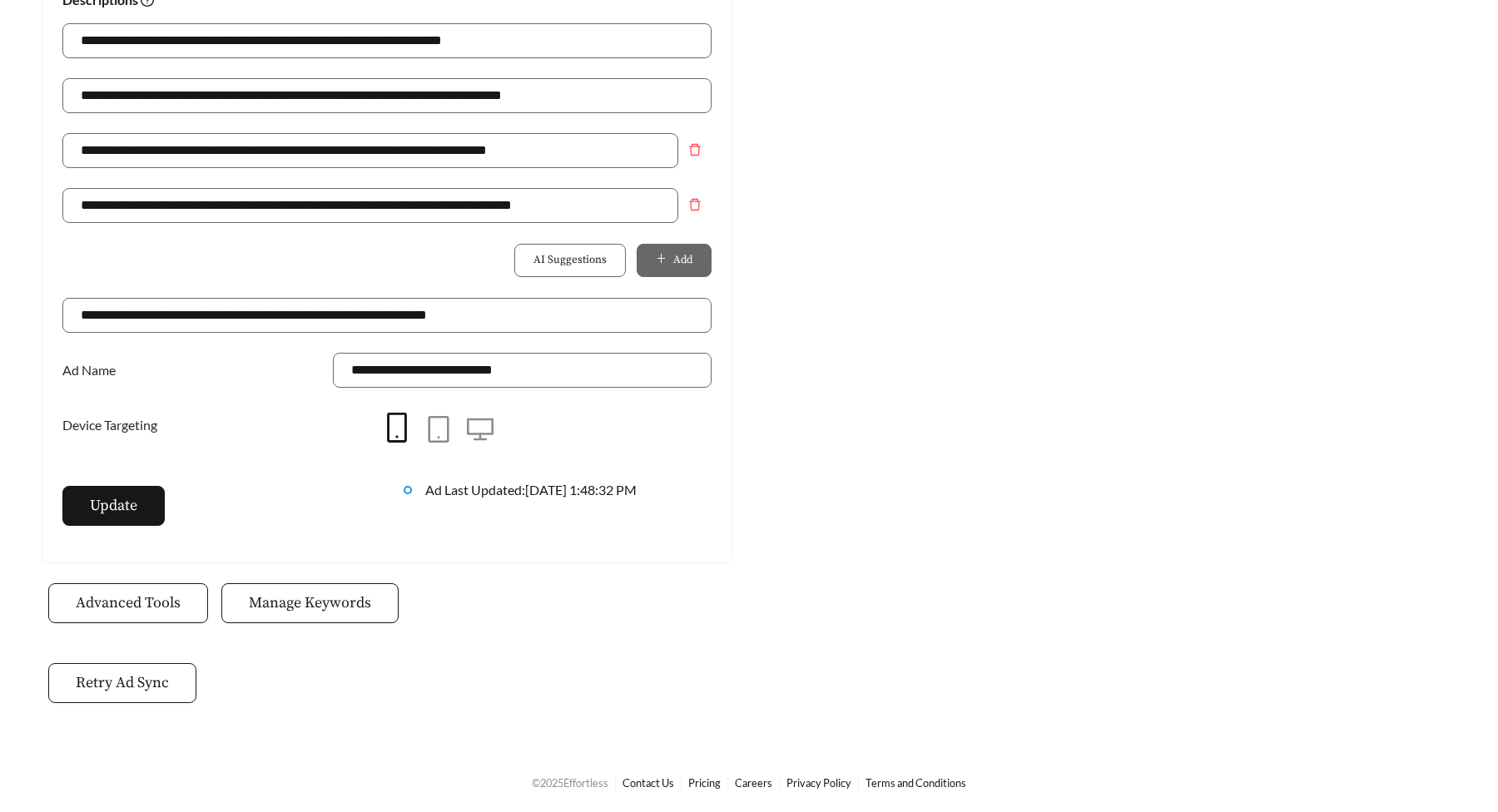
scroll to position [796, 0]
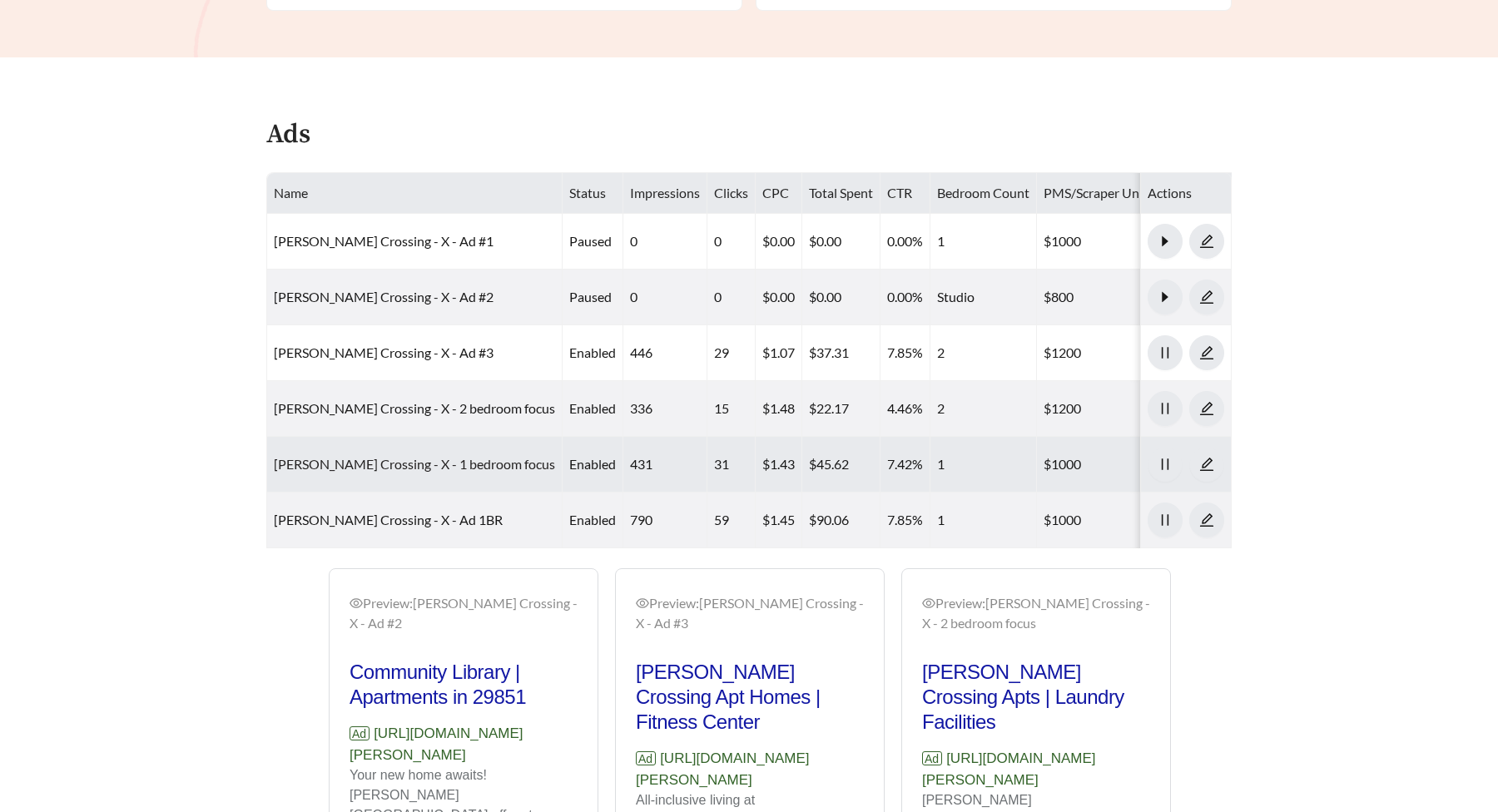
click at [349, 456] on link "[PERSON_NAME] Crossing - X - 1 bedroom focus" at bounding box center [415, 463] width 282 height 16
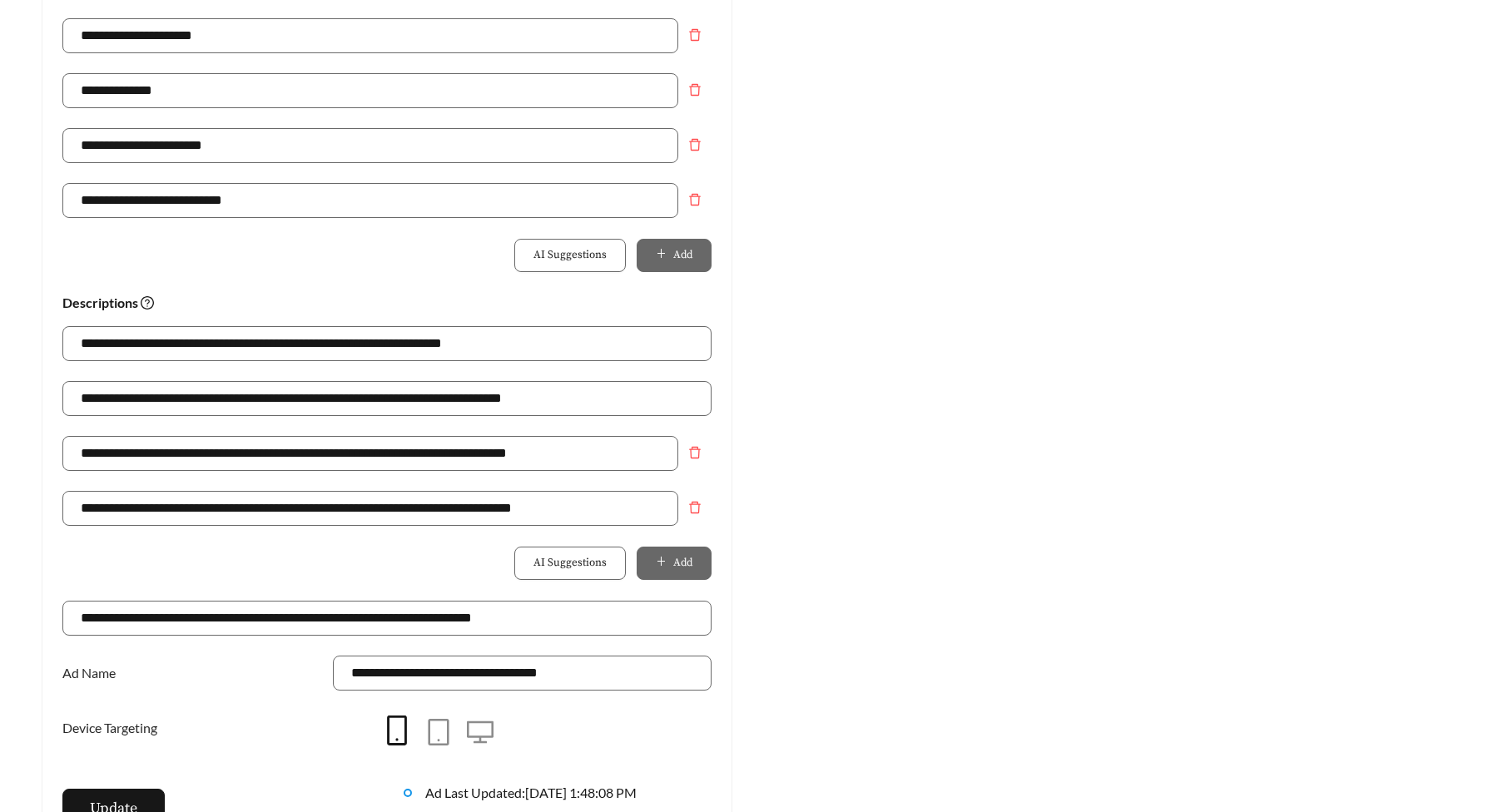
scroll to position [1229, 0]
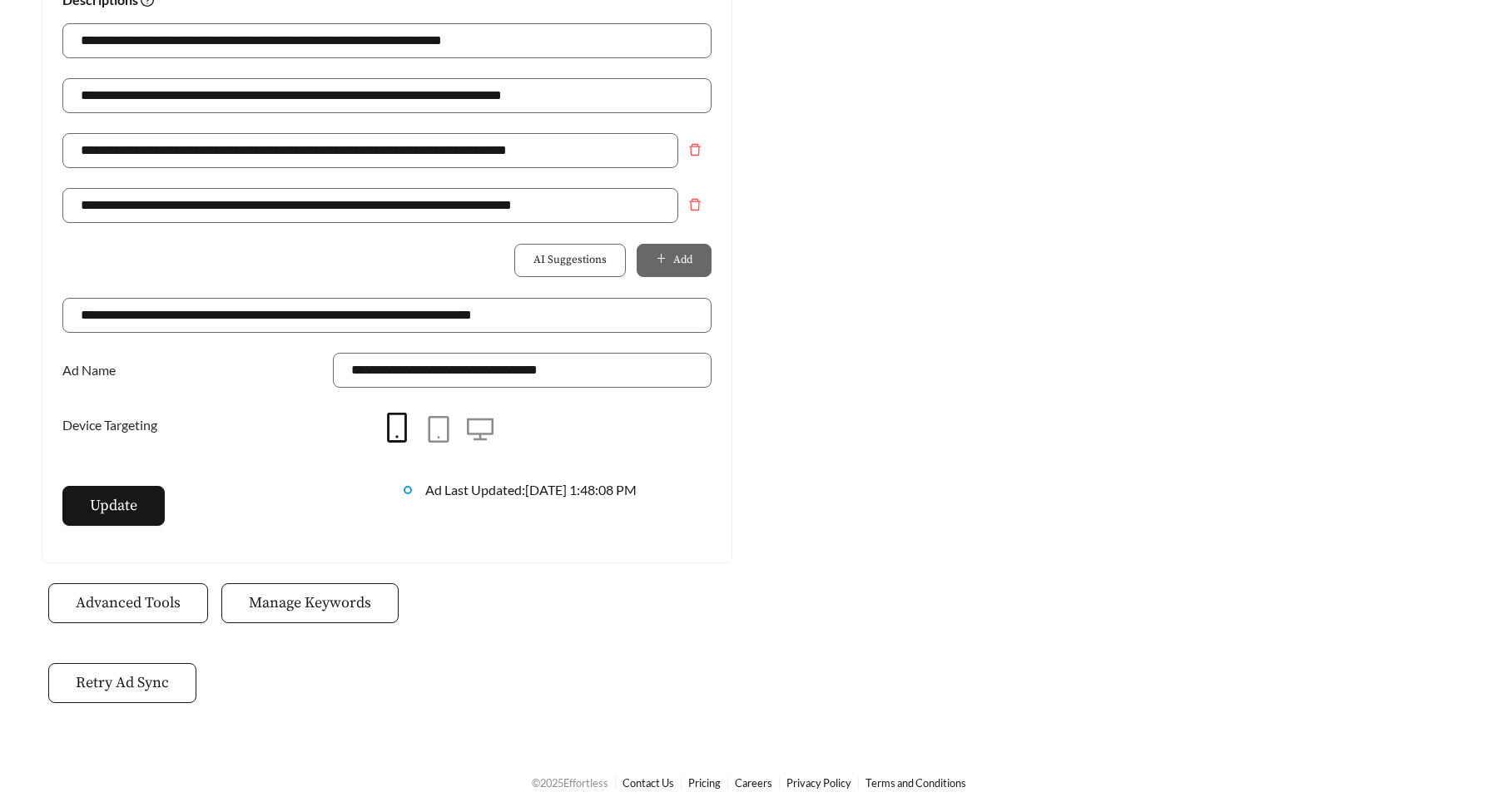
click at [330, 593] on span "Manage Keywords" at bounding box center [310, 603] width 122 height 23
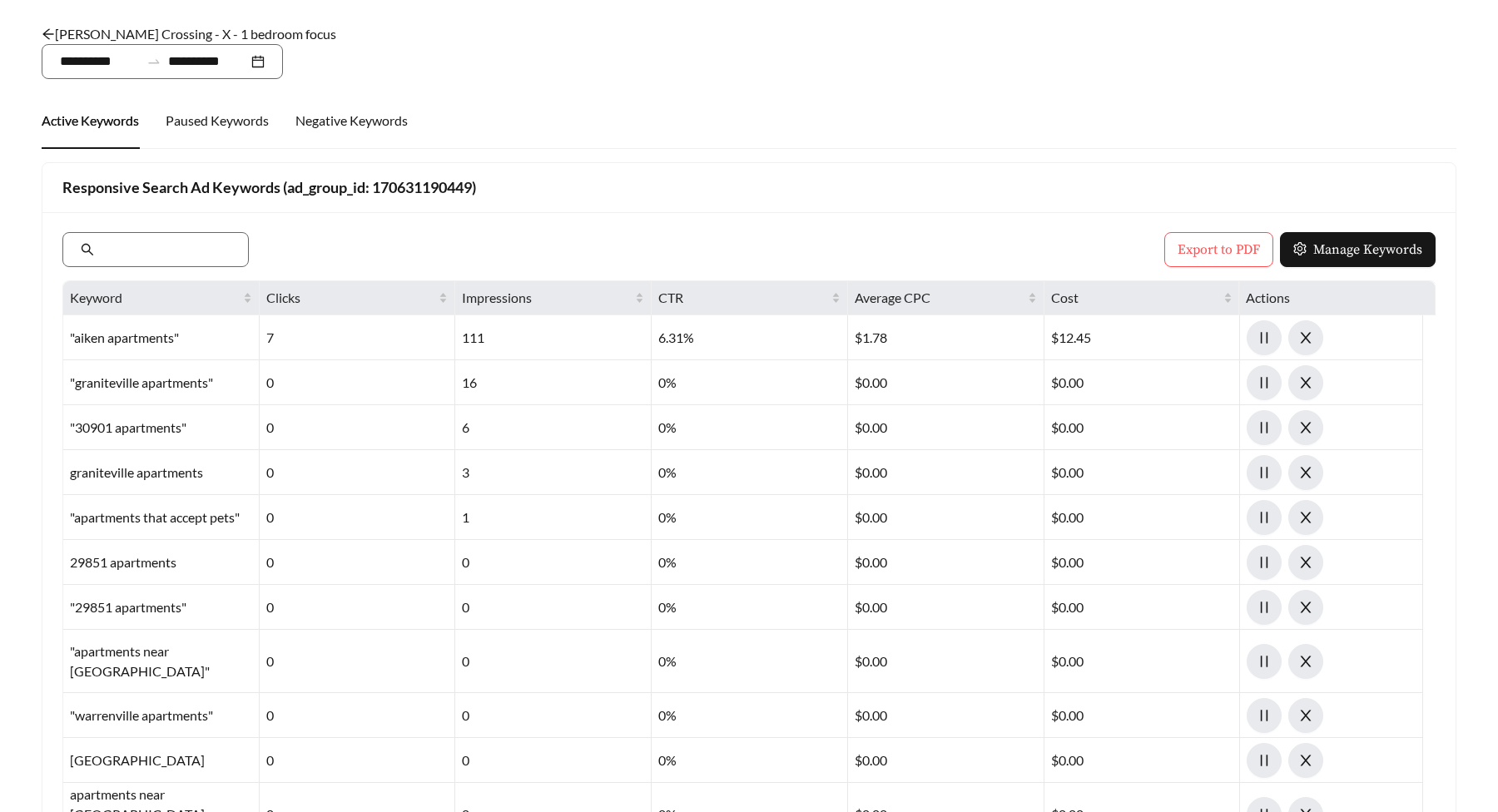
scroll to position [87, 0]
